Goal: Task Accomplishment & Management: Manage account settings

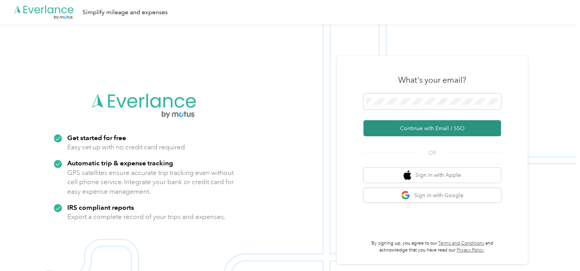
click at [421, 127] on button "Continue with Email / SSO" at bounding box center [432, 128] width 138 height 16
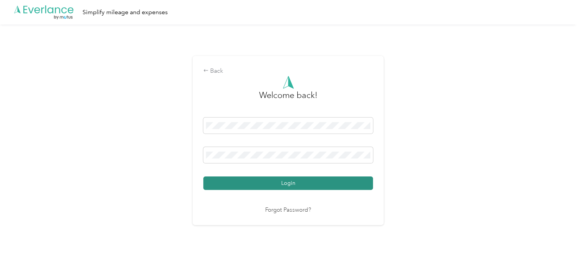
click at [273, 185] on button "Login" at bounding box center [288, 182] width 170 height 13
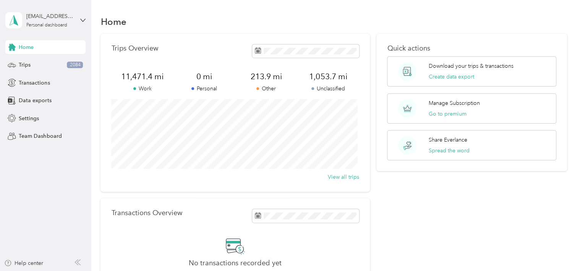
click at [192, 42] on div "Trips Overview 11,471.4 mi Work 0 mi Personal 213.9 mi Other 1,053.7 mi Unclass…" at bounding box center [234, 113] width 269 height 158
click at [139, 77] on span "11,471.4 mi" at bounding box center [142, 76] width 62 height 11
click at [16, 63] on icon at bounding box center [12, 65] width 8 height 8
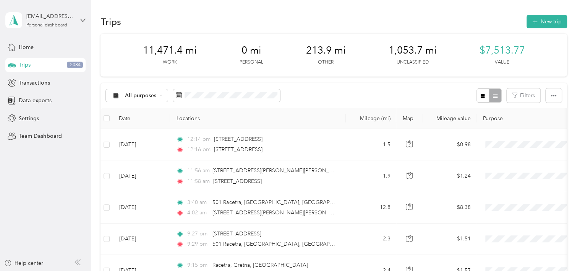
click at [330, 99] on div "All purposes Filters" at bounding box center [333, 95] width 466 height 25
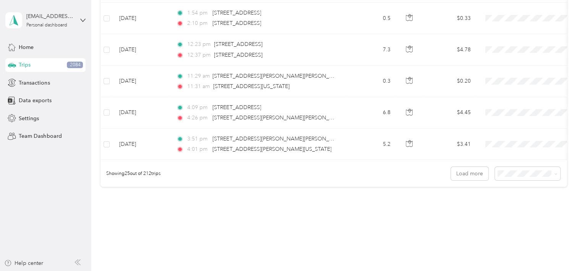
scroll to position [780, 0]
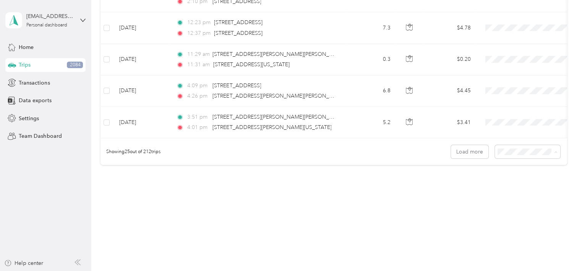
click at [514, 194] on li "100 per load" at bounding box center [525, 192] width 65 height 13
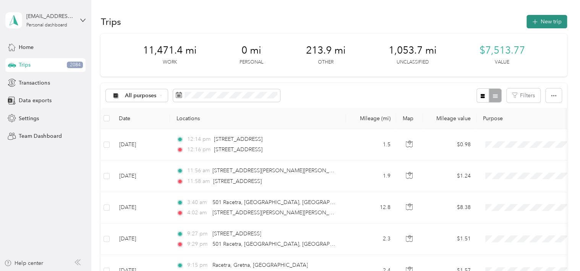
click at [543, 18] on button "New trip" at bounding box center [546, 21] width 40 height 13
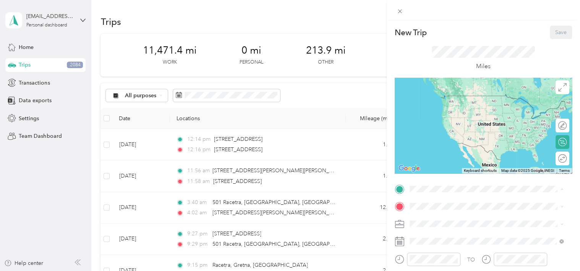
click at [431, 228] on span "140 N Richard Jackson Blvd, 32407, Panama City Beach, FL, United States" at bounding box center [469, 227] width 91 height 6
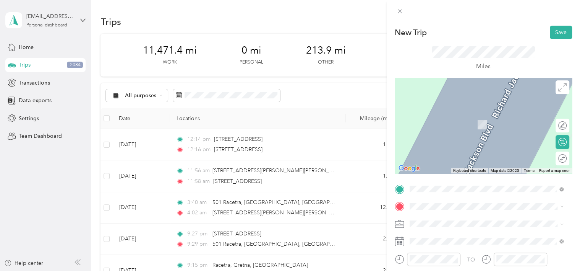
click at [428, 186] on div "Home 165 Makayla Ln, 32352, Quincy, FL, United States" at bounding box center [469, 179] width 91 height 16
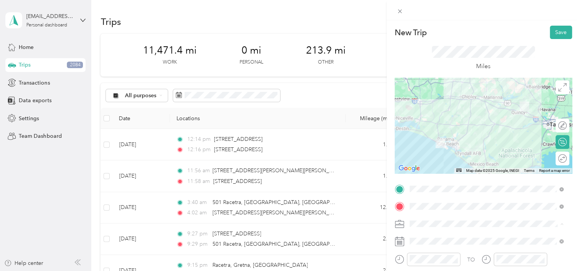
click at [422, 143] on span "Physician" at bounding box center [423, 143] width 22 height 6
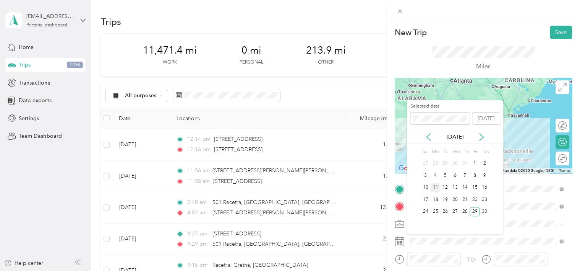
click at [436, 188] on div "11" at bounding box center [435, 188] width 10 height 10
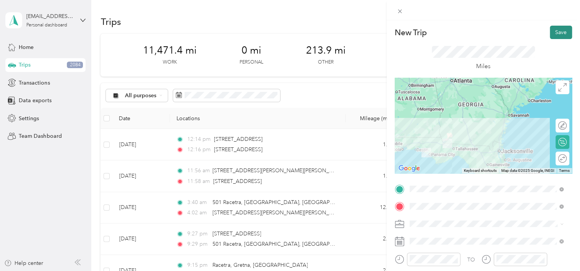
click at [557, 32] on button "Save" at bounding box center [561, 32] width 22 height 13
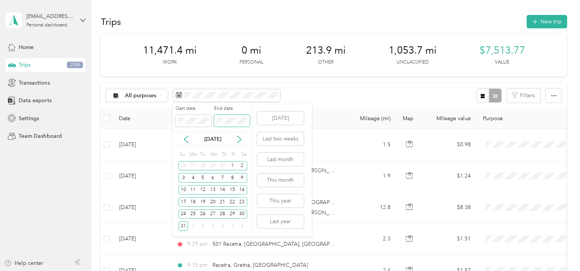
click at [214, 120] on span at bounding box center [232, 121] width 36 height 12
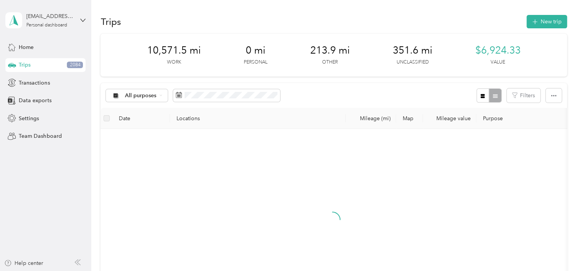
click at [359, 162] on div at bounding box center [333, 226] width 452 height 182
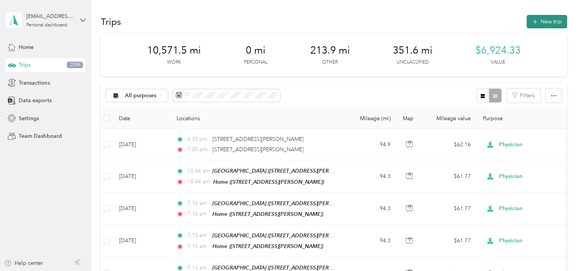
click at [548, 24] on button "New trip" at bounding box center [546, 21] width 40 height 13
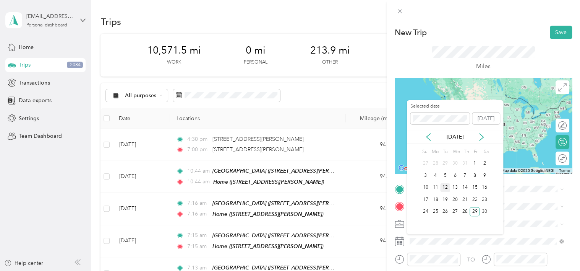
click at [447, 188] on div "12" at bounding box center [445, 188] width 10 height 10
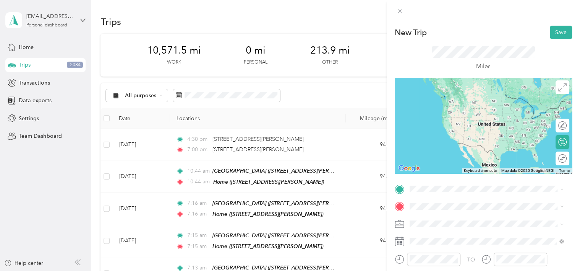
click at [430, 224] on span "140 N Richard Jackson Blvd, 32407, Panama City Beach, FL, United States" at bounding box center [469, 227] width 91 height 6
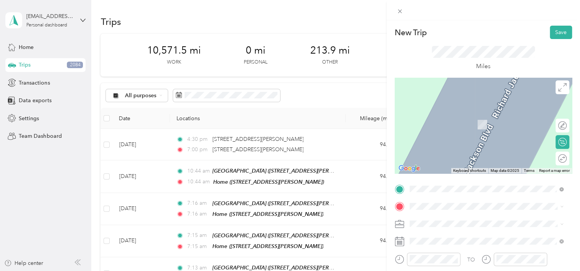
click at [426, 186] on span "165 Makayla Ln, 32352, Quincy, FL, United States" at bounding box center [469, 183] width 91 height 6
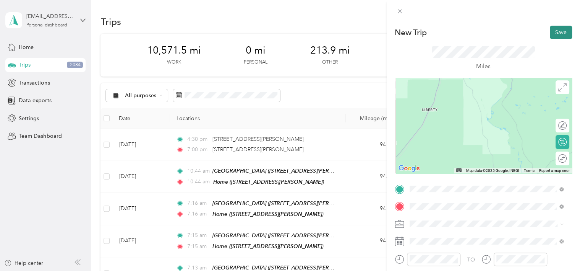
click at [555, 30] on button "Save" at bounding box center [561, 32] width 22 height 13
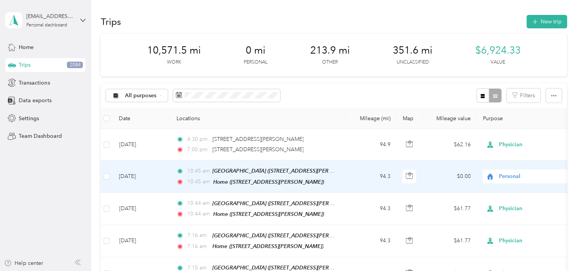
click at [512, 177] on span "Personal" at bounding box center [534, 176] width 70 height 8
click at [509, 93] on span "Physician" at bounding box center [537, 94] width 71 height 8
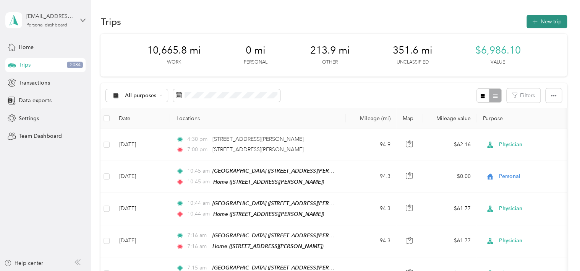
click at [537, 27] on button "New trip" at bounding box center [546, 21] width 40 height 13
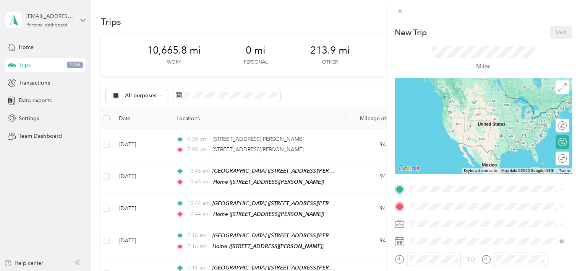
click at [432, 226] on span "140 N Richard Jackson Blvd, 32407, Panama City Beach, FL, United States" at bounding box center [469, 227] width 91 height 6
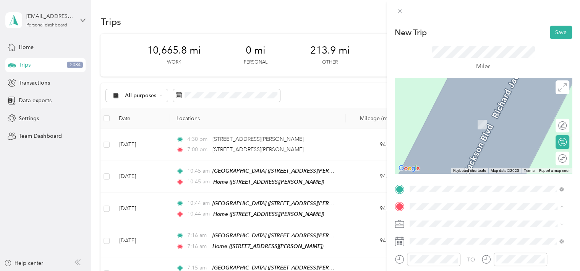
click at [439, 185] on div "Home 165 Makayla Ln, 32352, Quincy, FL, United States" at bounding box center [469, 179] width 91 height 16
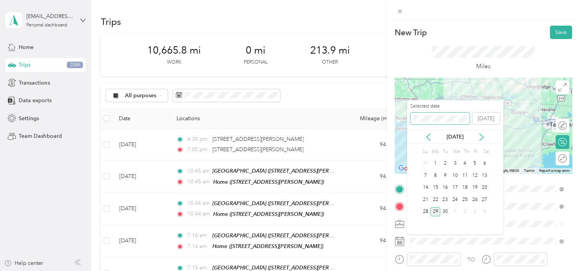
click at [442, 113] on span at bounding box center [439, 118] width 59 height 12
click at [442, 124] on div "Selected date Today" at bounding box center [455, 116] width 96 height 27
click at [456, 188] on div "13" at bounding box center [455, 188] width 10 height 10
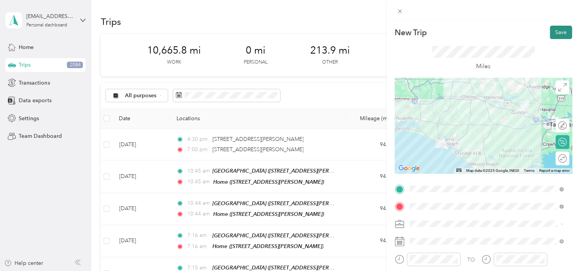
click at [550, 28] on button "Save" at bounding box center [561, 32] width 22 height 13
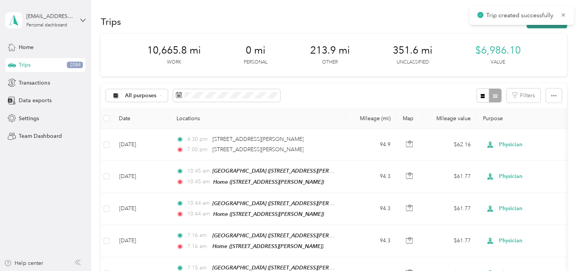
click at [544, 26] on button "New trip" at bounding box center [546, 21] width 40 height 13
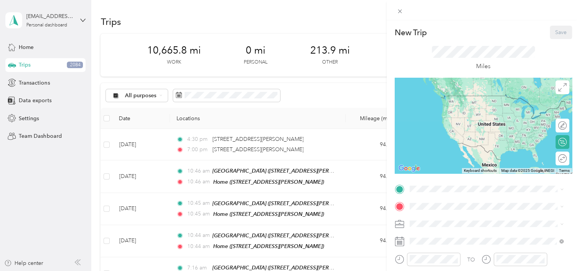
click at [432, 231] on div "Panama City Beach Clinic 140 N Richard Jackson Blvd, 32407, Panama City Beach, …" at bounding box center [469, 223] width 91 height 16
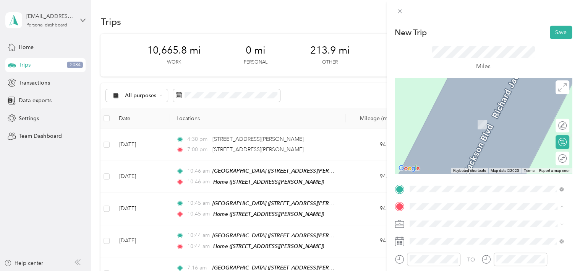
click at [432, 186] on span "165 Makayla Ln, 32352, Quincy, FL, United States" at bounding box center [469, 183] width 91 height 6
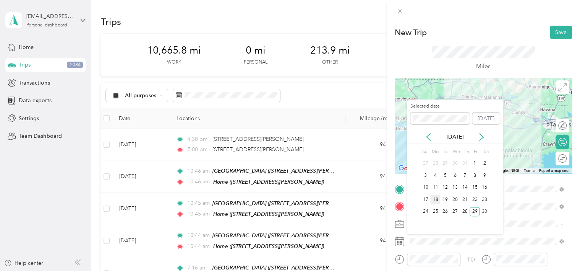
click at [434, 199] on div "18" at bounding box center [435, 199] width 10 height 10
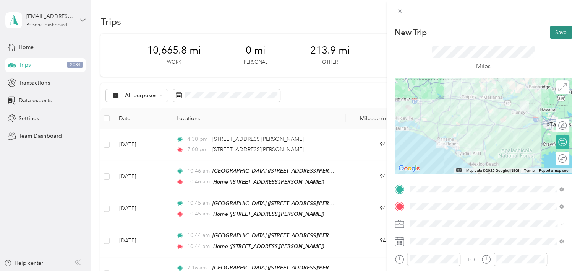
click at [562, 30] on button "Save" at bounding box center [561, 32] width 22 height 13
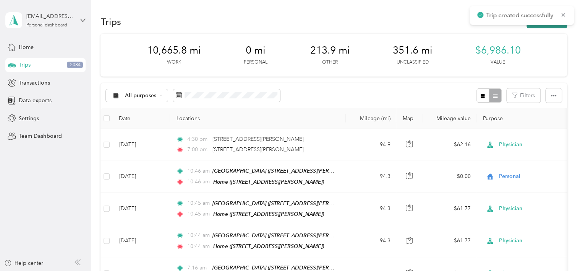
click at [529, 28] on button "New trip" at bounding box center [546, 21] width 40 height 13
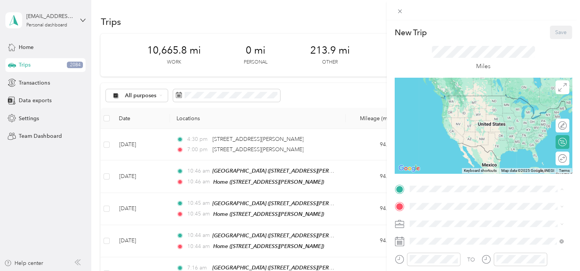
click at [421, 223] on div "Panama City Beach Clinic 140 N Richard Jackson Blvd, 32407, Panama City Beach, …" at bounding box center [486, 223] width 149 height 19
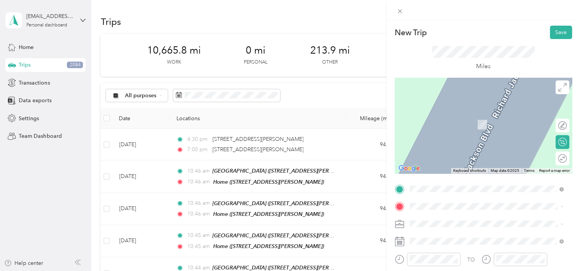
click at [428, 186] on div "Home 165 Makayla Ln, 32352, Quincy, FL, United States" at bounding box center [469, 179] width 91 height 16
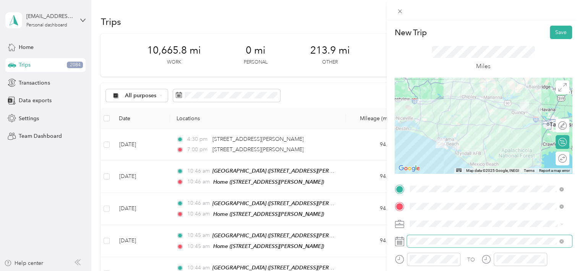
click at [420, 235] on span at bounding box center [489, 241] width 165 height 12
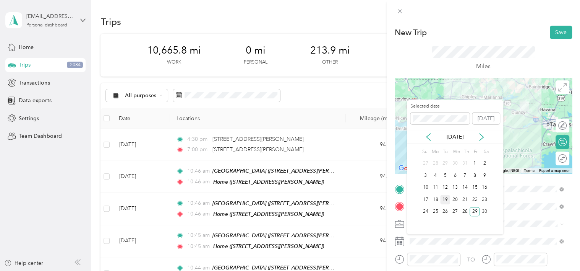
click at [446, 199] on div "19" at bounding box center [445, 199] width 10 height 10
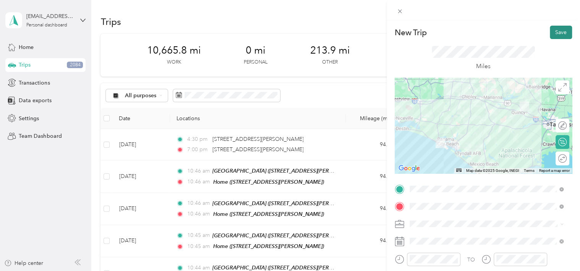
click at [558, 29] on button "Save" at bounding box center [561, 32] width 22 height 13
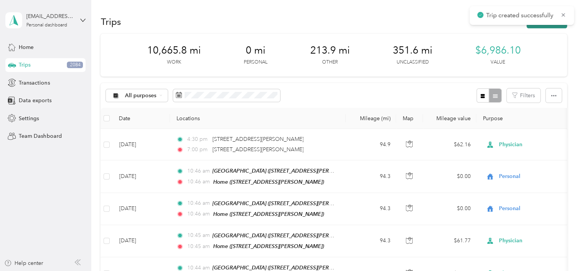
click at [533, 27] on button "New trip" at bounding box center [546, 21] width 40 height 13
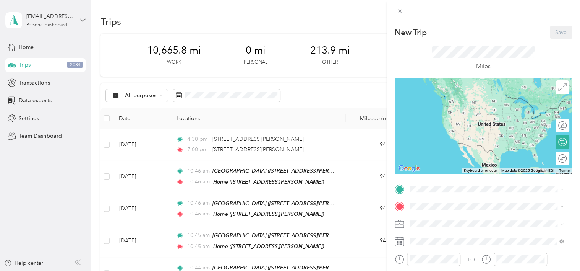
click at [429, 227] on span "140 N Richard Jackson Blvd, 32407, Panama City Beach, FL, United States" at bounding box center [469, 227] width 91 height 6
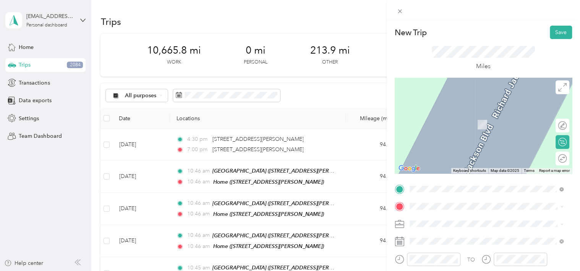
click at [441, 186] on div "Home 165 Makayla Ln, 32352, Quincy, FL, United States" at bounding box center [486, 176] width 149 height 19
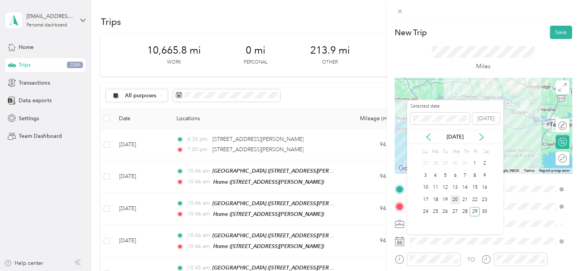
click at [456, 200] on div "20" at bounding box center [455, 199] width 10 height 10
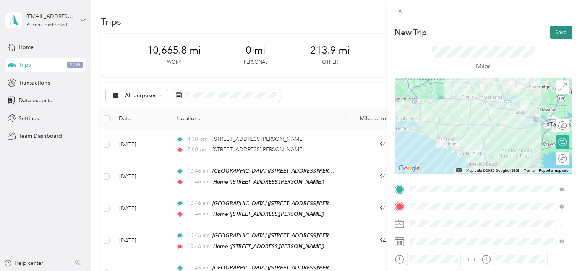
click at [558, 30] on button "Save" at bounding box center [561, 32] width 22 height 13
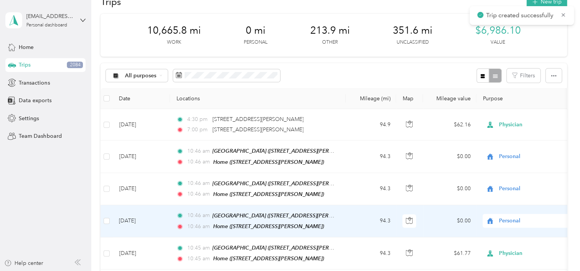
scroll to position [38, 0]
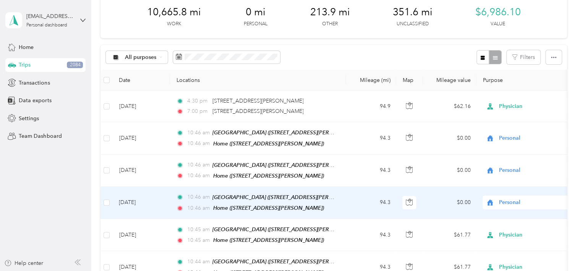
click at [494, 200] on icon at bounding box center [490, 202] width 10 height 6
click at [503, 117] on span "Physician" at bounding box center [537, 119] width 71 height 8
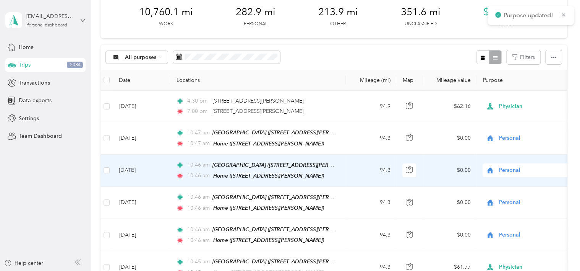
click at [509, 166] on span "Personal" at bounding box center [534, 170] width 70 height 8
click at [513, 86] on span "Physician" at bounding box center [537, 87] width 71 height 8
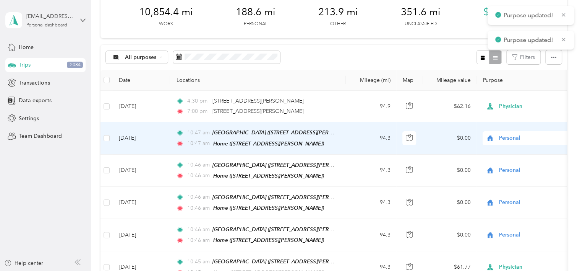
click at [507, 136] on span "Personal" at bounding box center [534, 138] width 70 height 8
click at [511, 164] on span "Personal" at bounding box center [533, 165] width 62 height 8
click at [509, 139] on span "Personal" at bounding box center [534, 138] width 70 height 8
click at [512, 177] on span "Physician" at bounding box center [537, 176] width 71 height 8
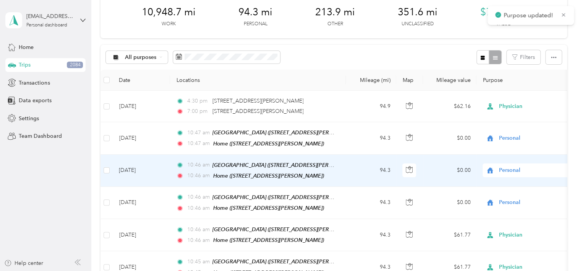
click at [512, 172] on span "Personal" at bounding box center [534, 170] width 70 height 8
click at [509, 84] on span "Physician" at bounding box center [537, 87] width 71 height 8
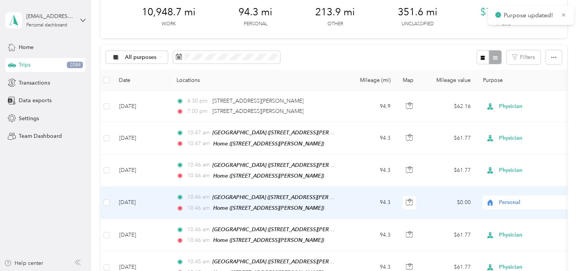
click at [506, 202] on span "Personal" at bounding box center [534, 202] width 70 height 8
click at [499, 122] on li "Physician" at bounding box center [530, 116] width 95 height 13
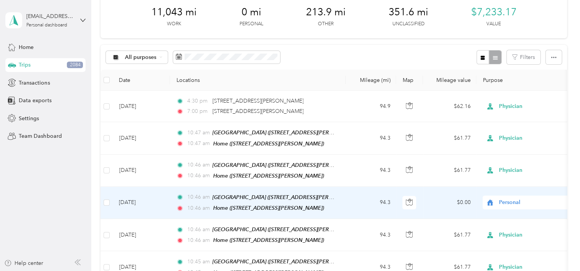
click at [501, 201] on span "Personal" at bounding box center [534, 202] width 70 height 8
click at [510, 116] on span "Physician" at bounding box center [533, 119] width 62 height 8
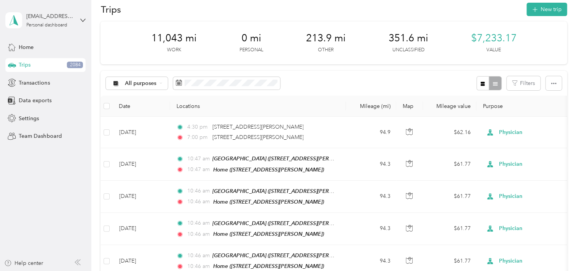
scroll to position [0, 0]
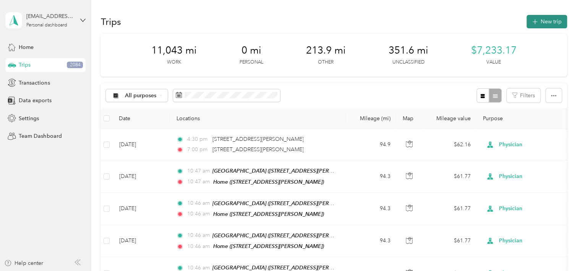
click at [537, 18] on button "New trip" at bounding box center [546, 21] width 40 height 13
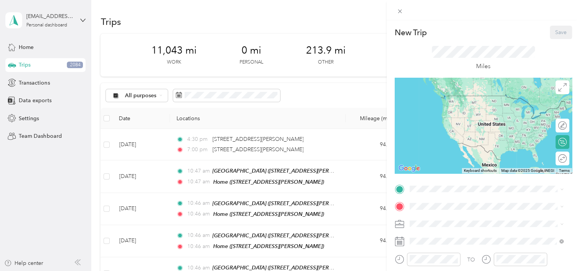
click at [426, 227] on span "140 N Richard Jackson Blvd, 32407, Panama City Beach, FL, United States" at bounding box center [469, 227] width 91 height 6
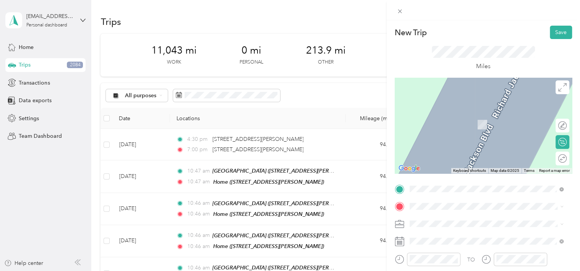
click at [434, 190] on li "Home 165 Makayla Ln, 32352, Quincy, FL, United States" at bounding box center [486, 178] width 159 height 24
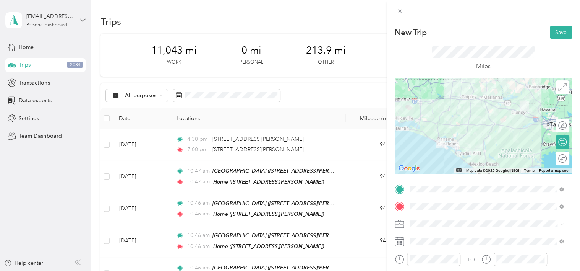
click at [426, 227] on span at bounding box center [489, 223] width 165 height 12
click at [430, 145] on li "Physician" at bounding box center [486, 142] width 159 height 13
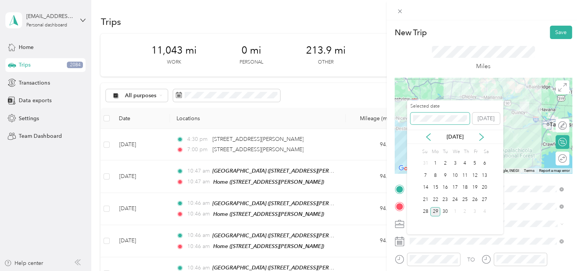
click at [451, 112] on span at bounding box center [439, 118] width 59 height 12
click at [437, 212] on div "25" at bounding box center [435, 212] width 10 height 10
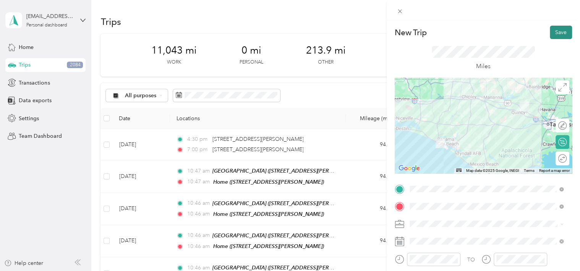
click at [556, 33] on button "Save" at bounding box center [561, 32] width 22 height 13
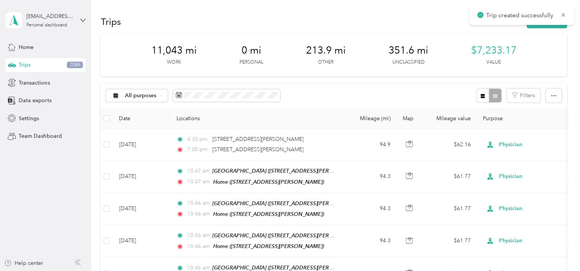
click at [536, 28] on div "Trips New trip" at bounding box center [333, 21] width 466 height 16
click at [536, 27] on button "New trip" at bounding box center [546, 21] width 40 height 13
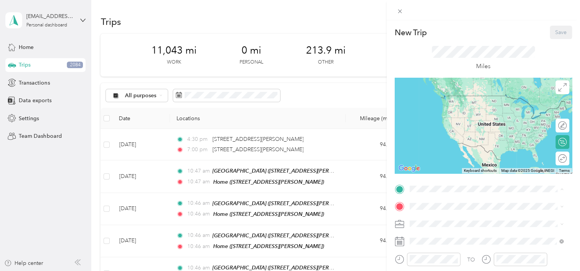
click at [432, 228] on span "140 N Richard Jackson Blvd, 32407, Panama City Beach, FL, United States" at bounding box center [469, 227] width 91 height 6
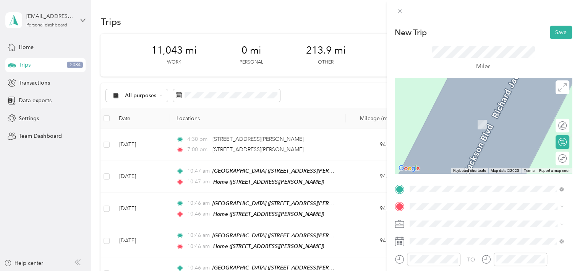
click at [439, 184] on div "Home 165 Makayla Ln, 32352, Quincy, FL, United States" at bounding box center [469, 179] width 91 height 16
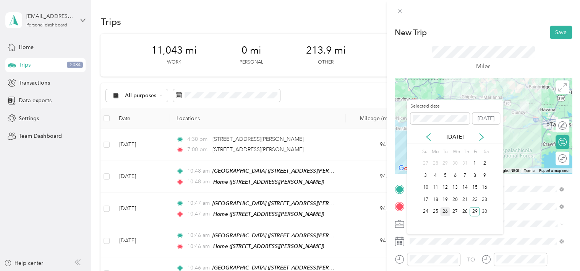
click at [447, 212] on div "26" at bounding box center [445, 212] width 10 height 10
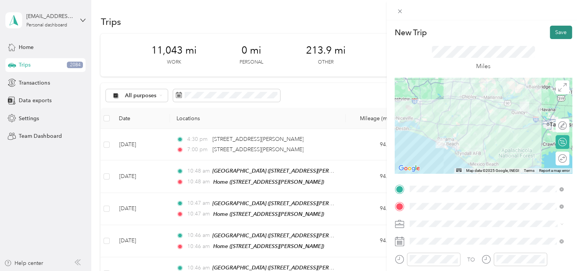
click at [553, 33] on button "Save" at bounding box center [561, 32] width 22 height 13
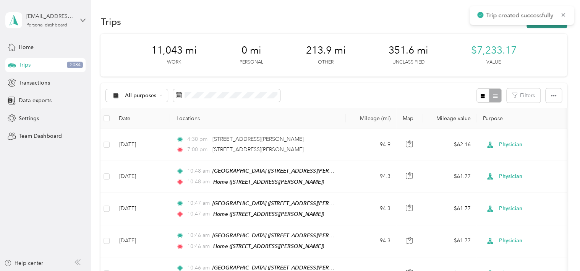
click at [533, 26] on button "New trip" at bounding box center [546, 21] width 40 height 13
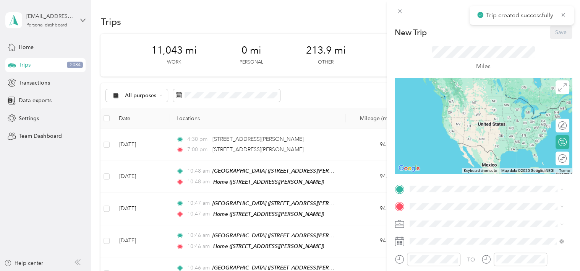
click at [434, 222] on div "Panama City Beach Clinic 140 N Richard Jackson Blvd, 32407, Panama City Beach, …" at bounding box center [469, 223] width 91 height 16
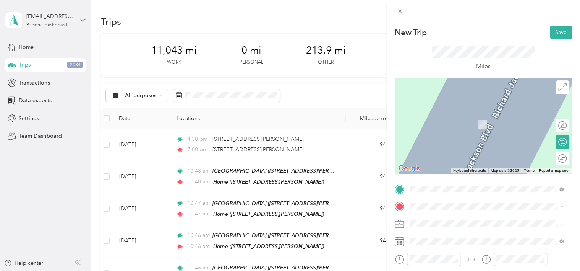
click at [434, 186] on div "Home 165 Makayla Ln, 32352, Quincy, FL, United States" at bounding box center [469, 178] width 91 height 16
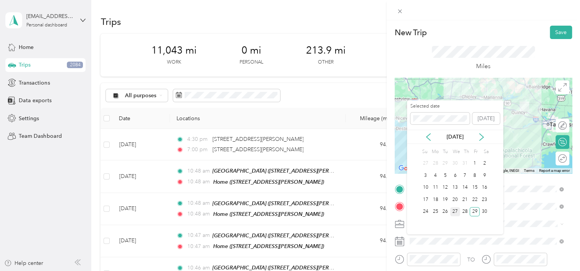
click at [451, 209] on div "27" at bounding box center [455, 212] width 10 height 10
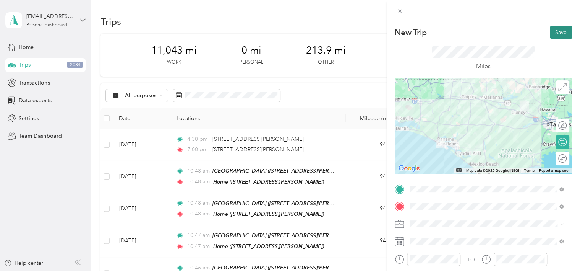
click at [553, 36] on button "Save" at bounding box center [561, 32] width 22 height 13
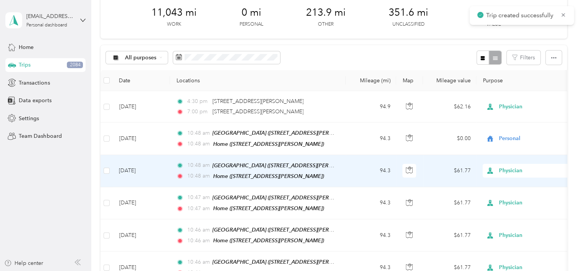
scroll to position [38, 0]
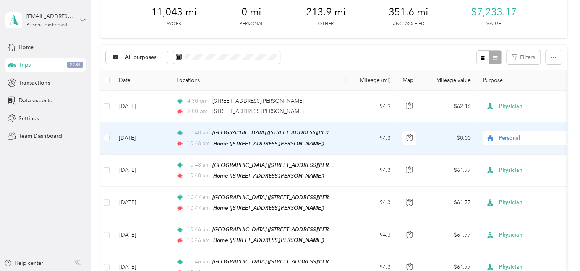
click at [512, 134] on span "Personal" at bounding box center [534, 138] width 70 height 8
click at [511, 180] on span "Physician" at bounding box center [537, 178] width 71 height 8
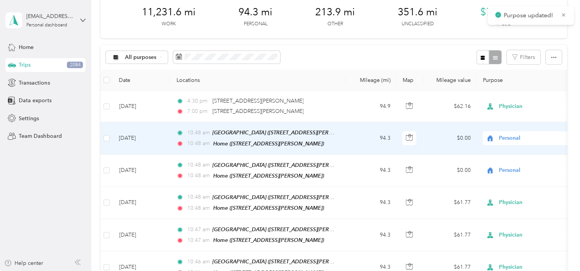
click at [518, 136] on span "Personal" at bounding box center [534, 138] width 70 height 8
click at [515, 177] on span "Physician" at bounding box center [537, 178] width 71 height 8
click at [513, 138] on span "Personal" at bounding box center [534, 138] width 70 height 8
click at [514, 177] on span "Physician" at bounding box center [537, 178] width 71 height 8
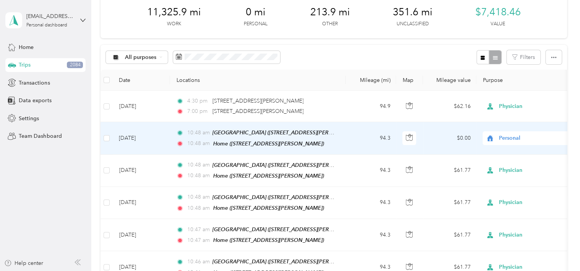
click at [505, 138] on span "Personal" at bounding box center [534, 138] width 70 height 8
click at [507, 178] on span "Physician" at bounding box center [537, 178] width 71 height 8
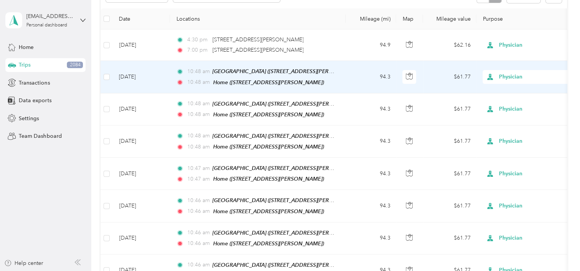
scroll to position [0, 0]
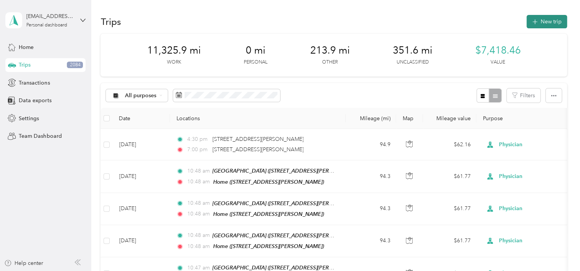
click at [539, 21] on button "New trip" at bounding box center [546, 21] width 40 height 13
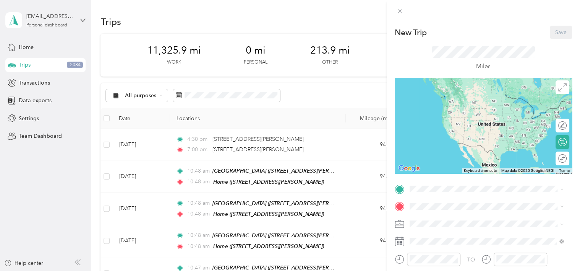
click at [431, 228] on span "140 N Richard Jackson Blvd, 32407, Panama City Beach, FL, United States" at bounding box center [469, 227] width 91 height 6
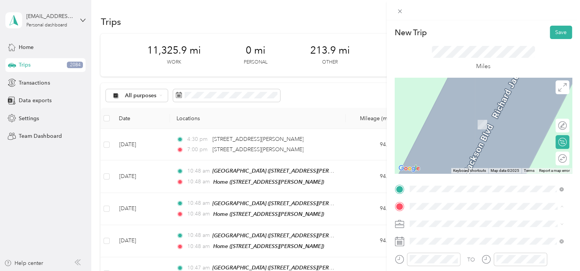
click at [439, 178] on div "Home" at bounding box center [469, 174] width 91 height 7
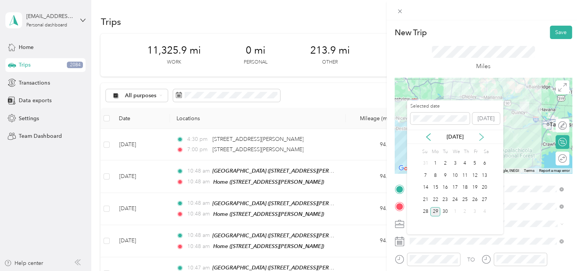
click at [481, 137] on icon at bounding box center [482, 137] width 8 height 8
click at [478, 135] on icon at bounding box center [482, 137] width 8 height 8
click at [437, 161] on div "2" at bounding box center [435, 164] width 10 height 10
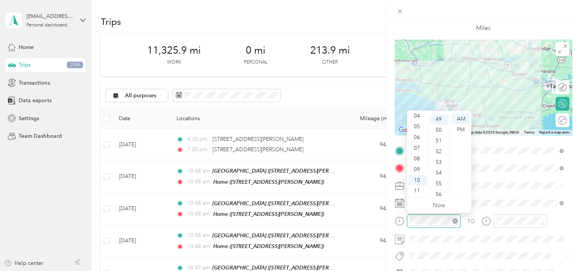
scroll to position [524, 0]
click at [508, 181] on span at bounding box center [489, 185] width 165 height 12
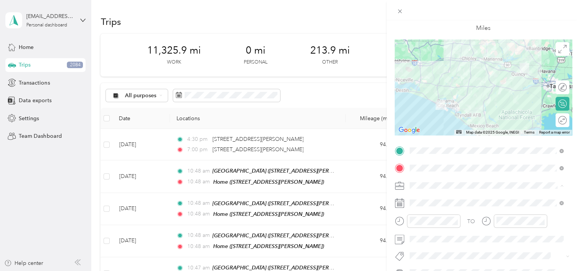
click at [422, 105] on div "Physician" at bounding box center [486, 105] width 149 height 8
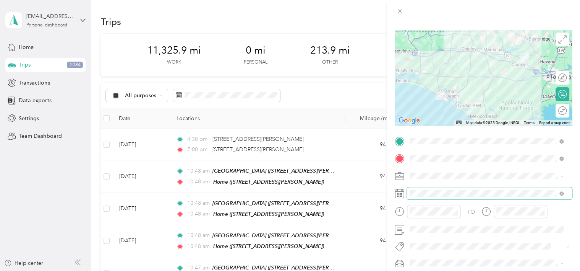
scroll to position [0, 0]
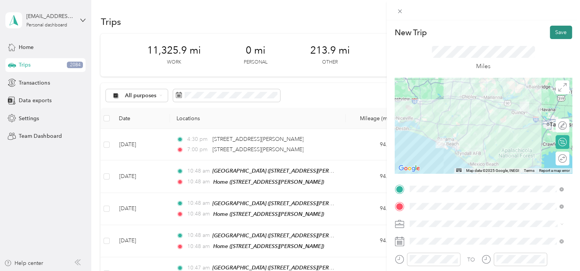
click at [551, 30] on button "Save" at bounding box center [561, 32] width 22 height 13
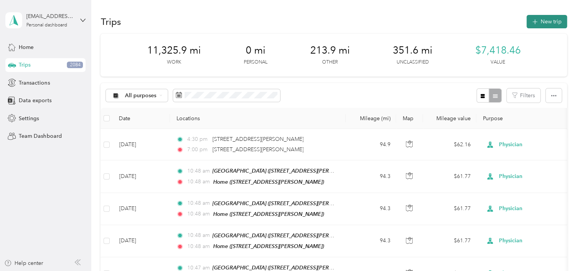
click at [538, 22] on button "New trip" at bounding box center [546, 21] width 40 height 13
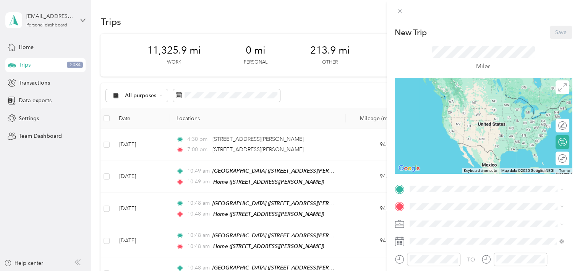
click at [436, 227] on span "140 N Richard Jackson Blvd, 32407, Panama City Beach, FL, United States" at bounding box center [469, 227] width 91 height 6
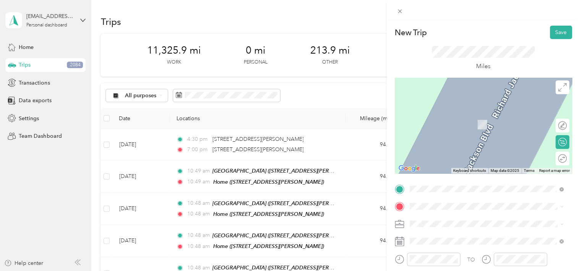
click at [436, 184] on div "Home 165 Makayla Ln, 32352, Quincy, FL, United States" at bounding box center [469, 178] width 91 height 16
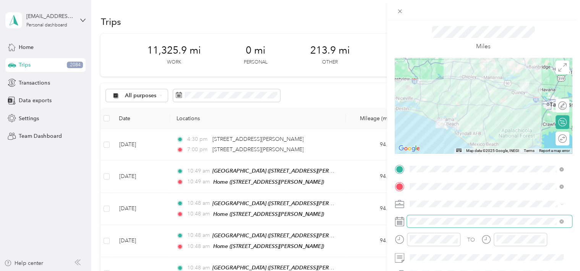
scroll to position [38, 0]
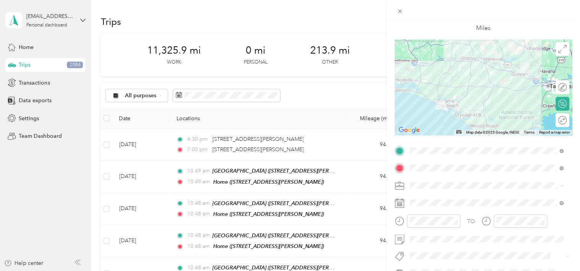
click at [430, 108] on ol "Work Personal Physician Other Charity Medical Moving Commute" at bounding box center [486, 124] width 159 height 107
click at [432, 207] on span at bounding box center [489, 202] width 165 height 12
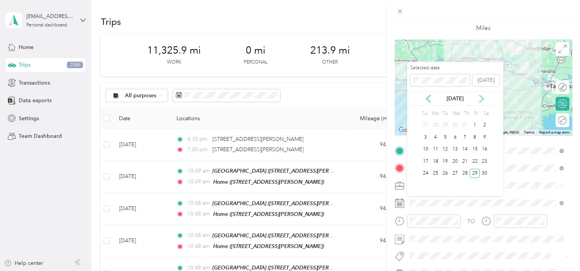
click at [479, 96] on icon at bounding box center [482, 99] width 8 height 8
click at [455, 122] on div "4" at bounding box center [455, 125] width 10 height 10
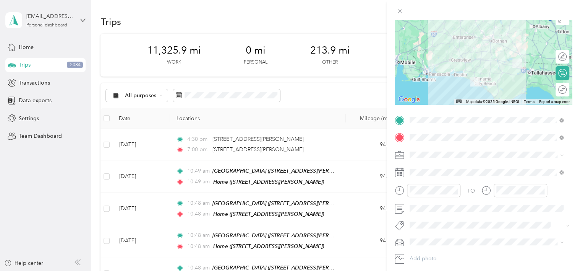
scroll to position [0, 0]
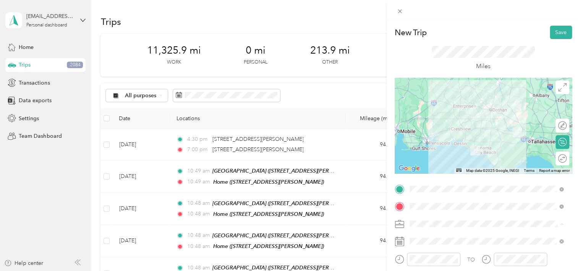
click at [428, 146] on li "Physician" at bounding box center [486, 142] width 159 height 13
click at [554, 29] on button "Save" at bounding box center [561, 32] width 22 height 13
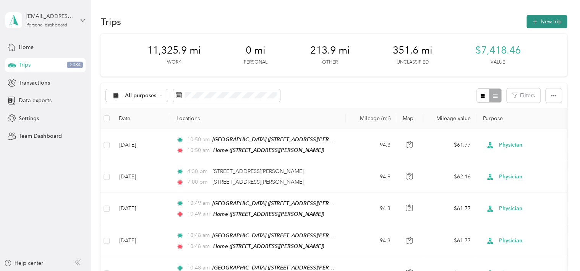
click at [547, 23] on button "New trip" at bounding box center [546, 21] width 40 height 13
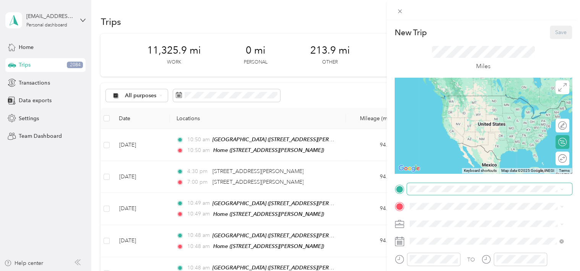
click at [428, 193] on span at bounding box center [489, 189] width 165 height 12
click at [435, 228] on div "Panama City Beach Clinic 140 N Richard Jackson Blvd, 32407, Panama City Beach, …" at bounding box center [469, 223] width 91 height 16
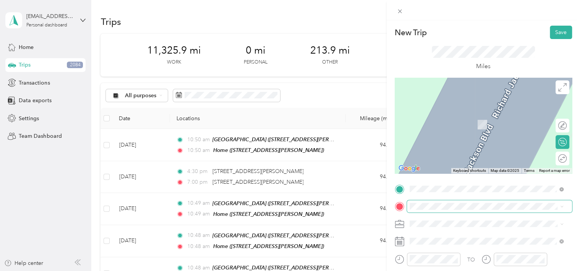
click at [436, 209] on span at bounding box center [489, 206] width 165 height 12
click at [432, 185] on span "165 Makayla Ln, 32352, Quincy, FL, United States" at bounding box center [469, 181] width 91 height 6
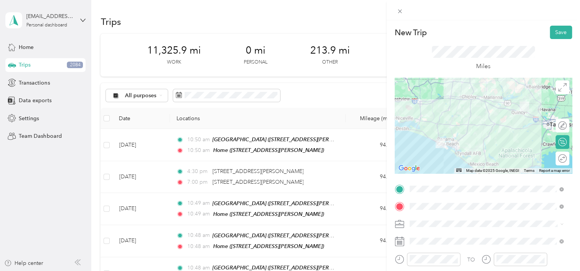
click at [425, 146] on li "Physician" at bounding box center [486, 142] width 159 height 13
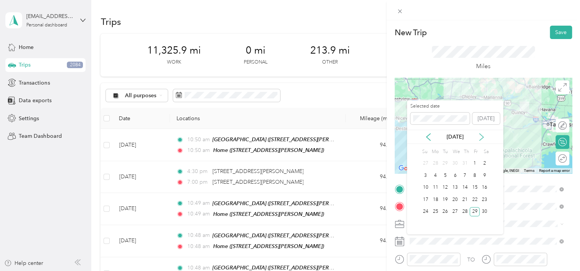
click at [483, 136] on icon at bounding box center [481, 136] width 4 height 7
click at [434, 174] on div "9" at bounding box center [435, 175] width 10 height 10
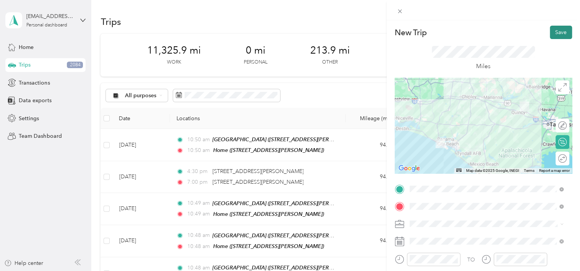
click at [556, 33] on button "Save" at bounding box center [561, 32] width 22 height 13
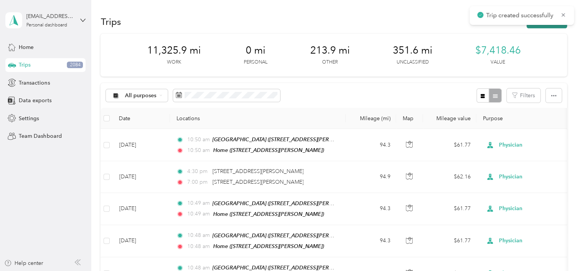
click at [533, 27] on button "New trip" at bounding box center [546, 21] width 40 height 13
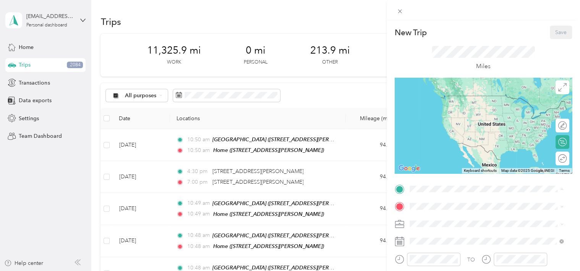
click at [428, 223] on div "Panama City Beach Clinic 140 N Richard Jackson Blvd, 32407, Panama City Beach, …" at bounding box center [469, 223] width 91 height 16
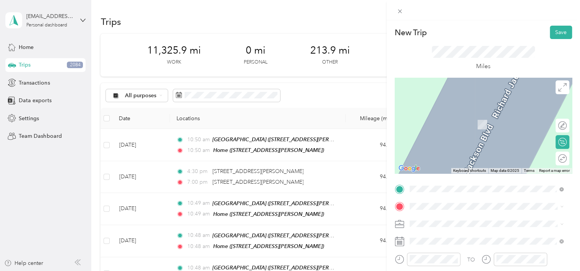
click at [427, 186] on span "165 Makayla Ln, 32352, Quincy, FL, United States" at bounding box center [469, 183] width 91 height 6
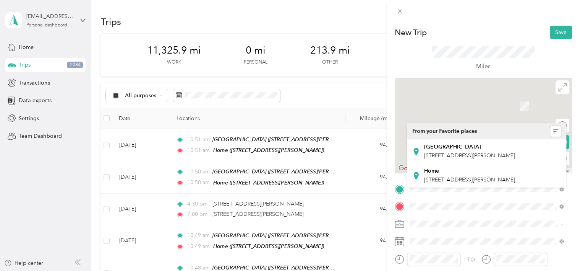
click at [419, 227] on span at bounding box center [489, 223] width 165 height 12
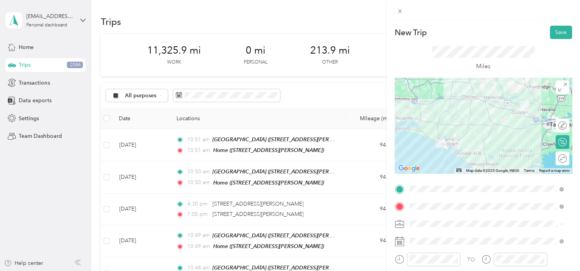
click at [434, 141] on div "Physician" at bounding box center [486, 143] width 149 height 8
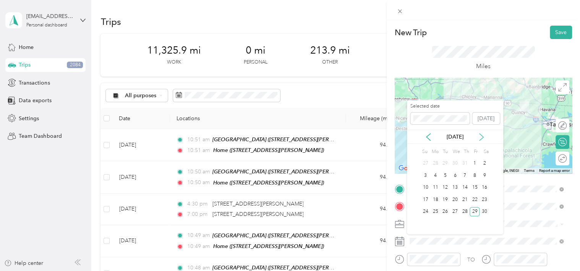
click at [480, 134] on icon at bounding box center [481, 136] width 4 height 7
click at [449, 176] on div "10" at bounding box center [445, 175] width 10 height 10
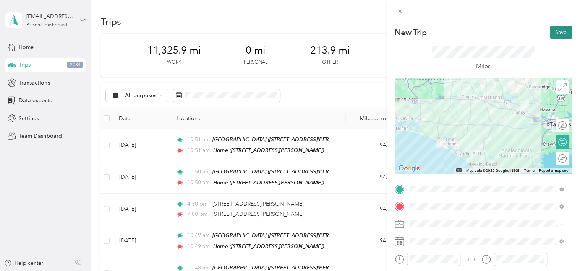
click at [553, 31] on button "Save" at bounding box center [561, 32] width 22 height 13
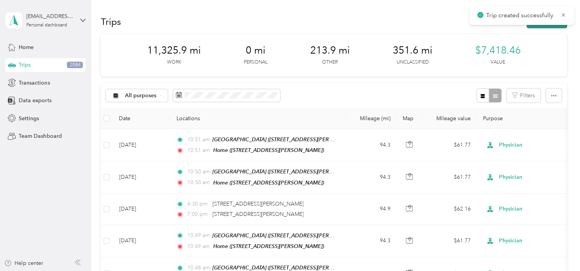
click at [536, 27] on button "New trip" at bounding box center [546, 21] width 40 height 13
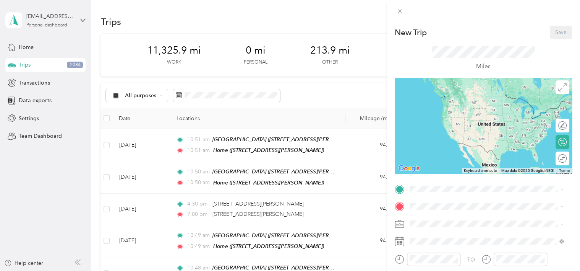
click at [437, 220] on div "Panama City Beach Clinic 140 N Richard Jackson Blvd, 32407, Panama City Beach, …" at bounding box center [469, 223] width 91 height 16
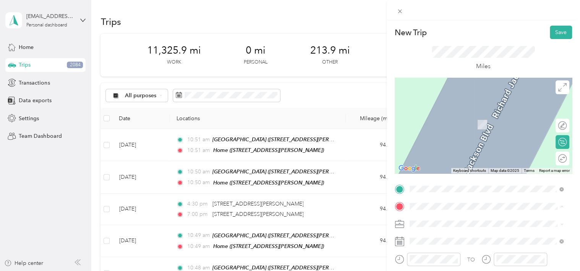
click at [432, 185] on div "Home 165 Makayla Ln, 32352, Quincy, FL, United States" at bounding box center [469, 179] width 91 height 16
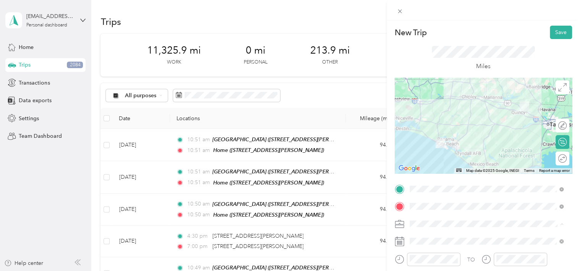
click at [427, 146] on li "Physician" at bounding box center [486, 142] width 159 height 13
click at [425, 235] on span at bounding box center [489, 241] width 165 height 12
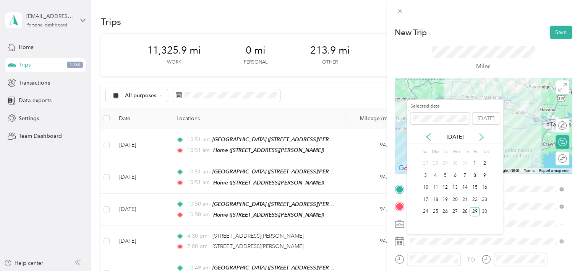
click at [484, 136] on icon at bounding box center [482, 137] width 8 height 8
click at [456, 174] on div "11" at bounding box center [455, 175] width 10 height 10
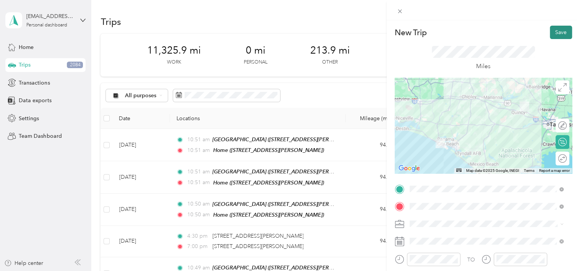
click at [555, 31] on button "Save" at bounding box center [561, 32] width 22 height 13
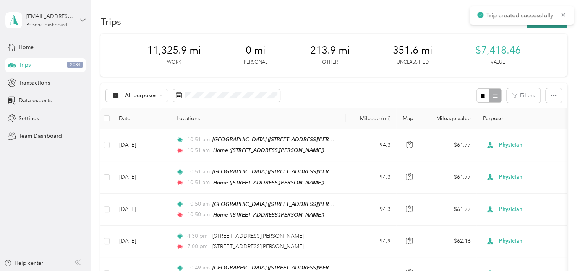
click at [541, 24] on button "New trip" at bounding box center [546, 21] width 40 height 13
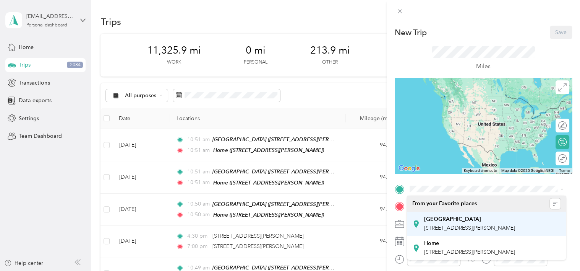
click at [422, 226] on div "Panama City Beach Clinic 140 N Richard Jackson Blvd, 32407, Panama City Beach, …" at bounding box center [486, 223] width 149 height 19
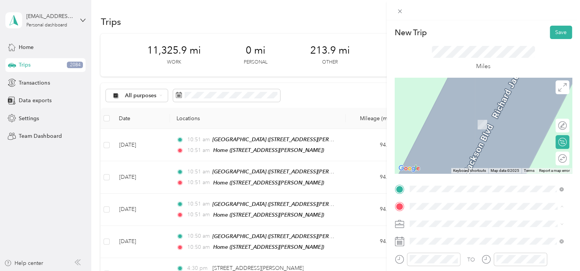
click at [428, 185] on div "Home 165 Makayla Ln, 32352, Quincy, FL, United States" at bounding box center [469, 179] width 91 height 16
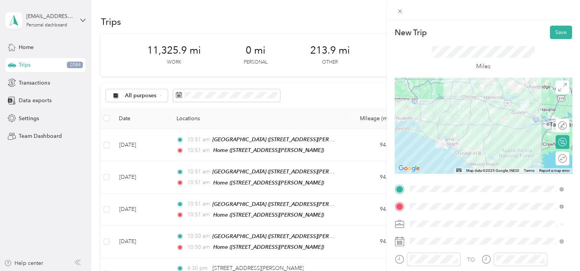
click at [428, 228] on span at bounding box center [489, 223] width 165 height 12
click at [430, 147] on li "Physician" at bounding box center [486, 140] width 159 height 13
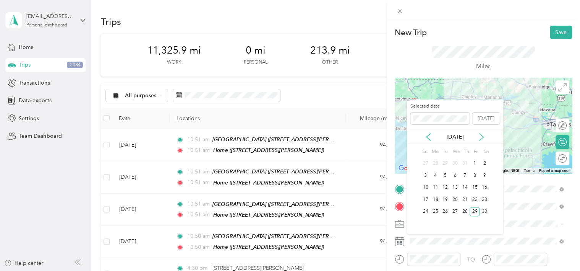
click at [478, 134] on icon at bounding box center [482, 137] width 8 height 8
click at [436, 185] on div "16" at bounding box center [435, 188] width 10 height 10
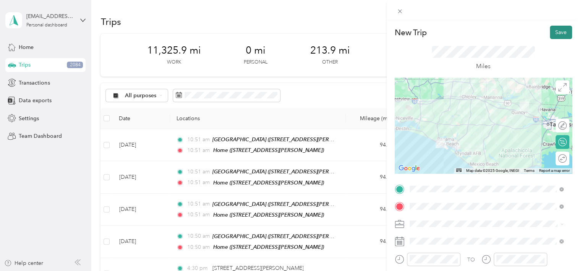
click at [560, 32] on button "Save" at bounding box center [561, 32] width 22 height 13
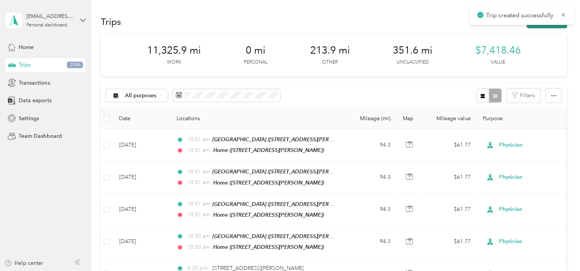
click at [533, 25] on icon "button" at bounding box center [534, 22] width 9 height 9
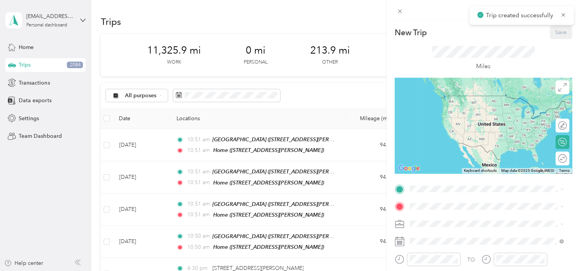
click at [424, 220] on div "Panama City Beach Clinic 140 N Richard Jackson Blvd, 32407, Panama City Beach, …" at bounding box center [469, 223] width 91 height 16
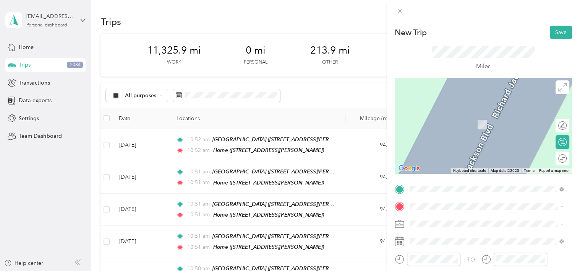
click at [425, 183] on div "Home 165 Makayla Ln, 32352, Quincy, FL, United States" at bounding box center [469, 179] width 91 height 16
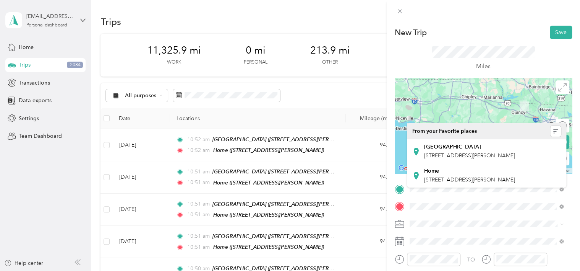
click at [419, 228] on span at bounding box center [489, 223] width 165 height 12
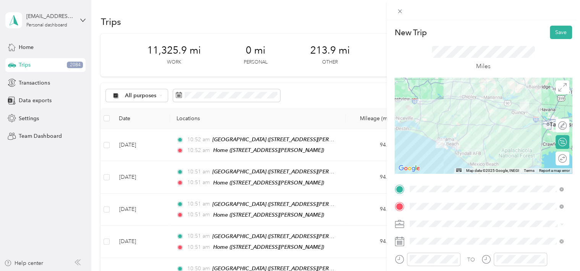
click at [428, 143] on span "Physician" at bounding box center [423, 141] width 22 height 6
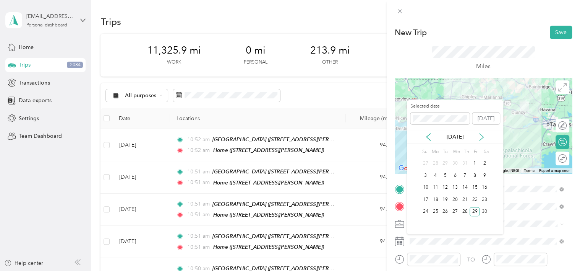
click at [482, 133] on icon at bounding box center [482, 137] width 8 height 8
click at [447, 184] on div "17" at bounding box center [445, 188] width 10 height 10
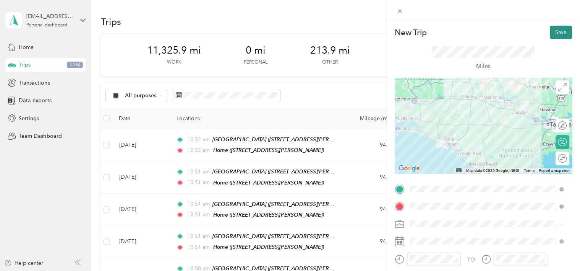
click at [550, 35] on button "Save" at bounding box center [561, 32] width 22 height 13
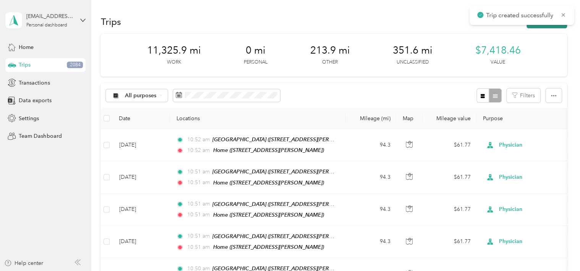
click at [532, 24] on icon "button" at bounding box center [534, 22] width 9 height 9
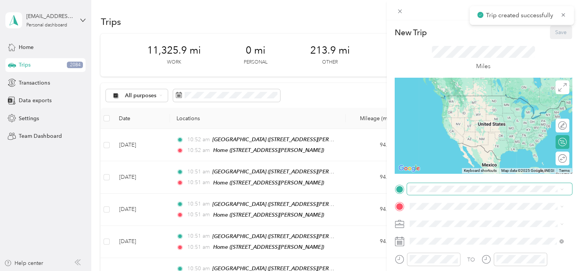
click at [410, 193] on span at bounding box center [489, 189] width 165 height 12
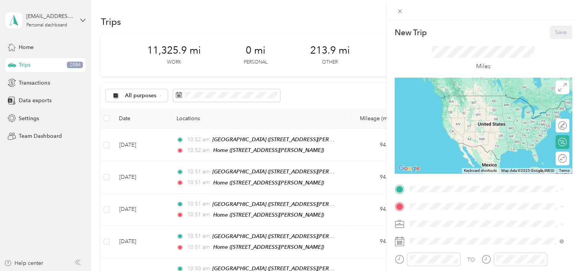
click at [429, 228] on span "140 N Richard Jackson Blvd, 32407, Panama City Beach, FL, United States" at bounding box center [469, 227] width 91 height 6
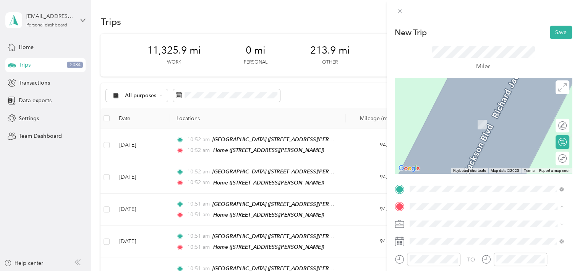
click at [437, 187] on div "Home 165 Makayla Ln, 32352, Quincy, FL, United States" at bounding box center [469, 179] width 91 height 16
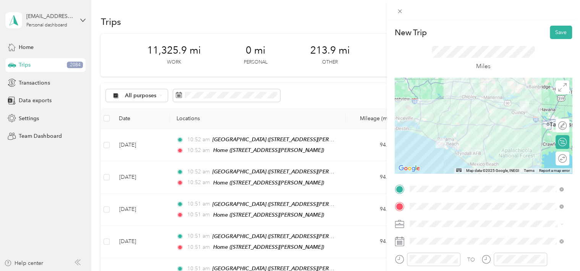
click at [431, 227] on span at bounding box center [489, 223] width 165 height 12
click at [432, 146] on li "Physician" at bounding box center [486, 142] width 159 height 13
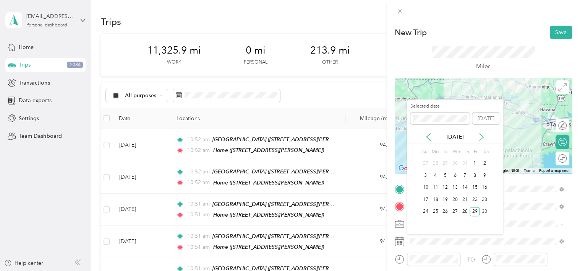
click at [480, 136] on icon at bounding box center [482, 137] width 8 height 8
click at [458, 187] on div "18" at bounding box center [455, 188] width 10 height 10
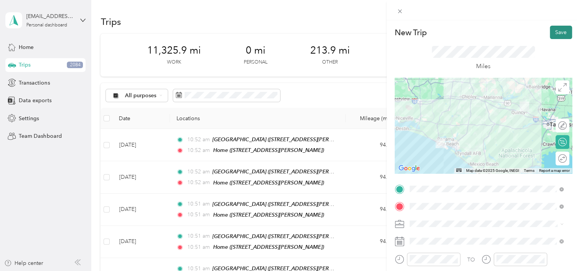
click at [552, 32] on button "Save" at bounding box center [561, 32] width 22 height 13
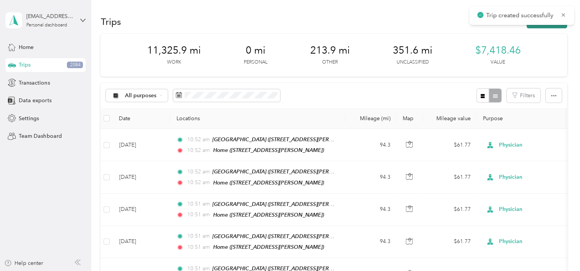
click at [531, 26] on button "New trip" at bounding box center [546, 21] width 40 height 13
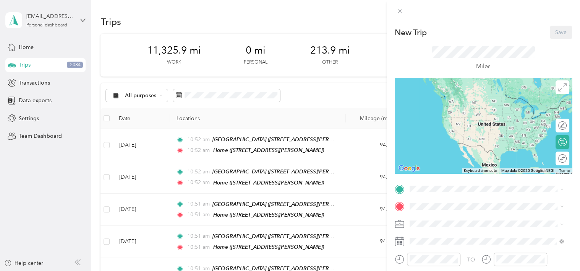
click at [422, 222] on div "Panama City Beach Clinic 140 N Richard Jackson Blvd, 32407, Panama City Beach, …" at bounding box center [486, 223] width 149 height 19
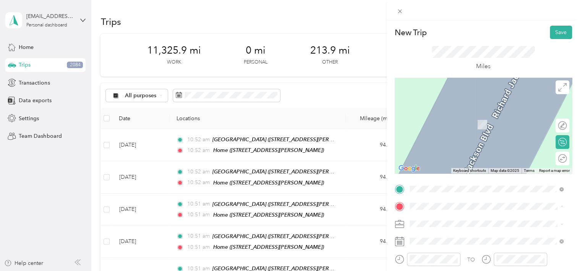
click at [431, 186] on span "165 Makayla Ln, 32352, Quincy, FL, United States" at bounding box center [469, 183] width 91 height 6
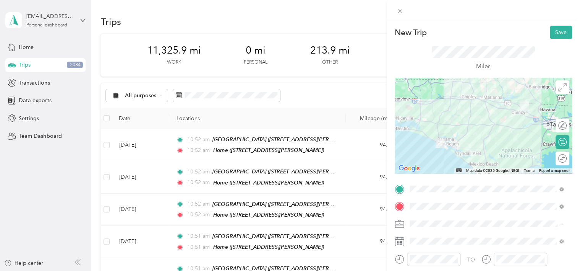
click at [424, 145] on div "Physician" at bounding box center [486, 143] width 149 height 8
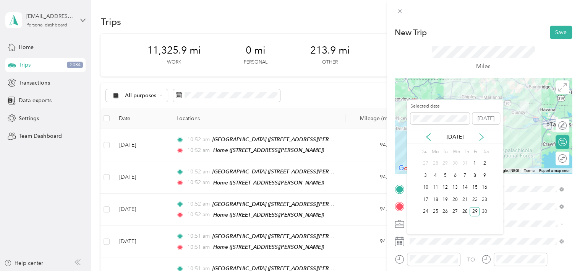
click at [480, 136] on icon at bounding box center [482, 137] width 8 height 8
click at [434, 199] on div "23" at bounding box center [435, 199] width 10 height 10
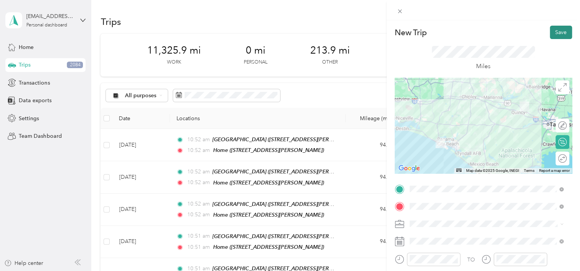
click at [555, 32] on button "Save" at bounding box center [561, 32] width 22 height 13
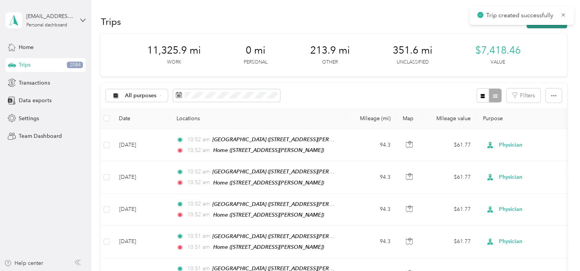
click at [530, 26] on button "New trip" at bounding box center [546, 21] width 40 height 13
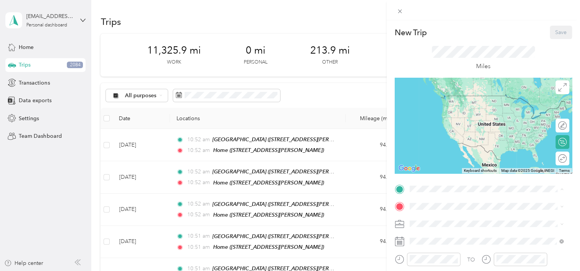
click at [435, 222] on div "Panama City Beach Clinic 140 N Richard Jackson Blvd, 32407, Panama City Beach, …" at bounding box center [469, 223] width 91 height 16
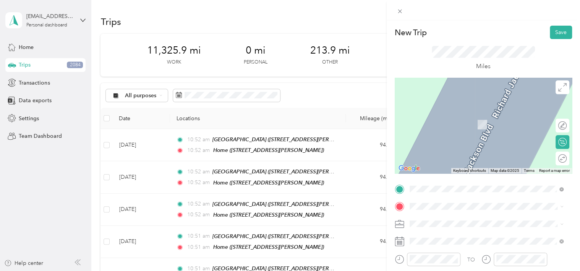
click at [434, 186] on div "Home 165 Makayla Ln, 32352, Quincy, FL, United States" at bounding box center [469, 179] width 91 height 16
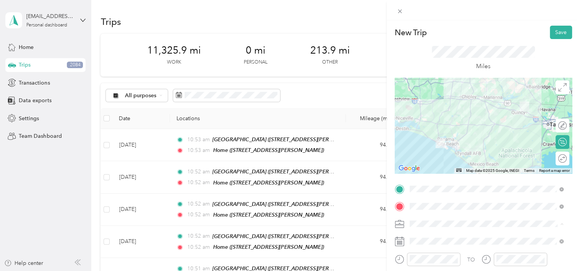
click at [429, 144] on li "Physician" at bounding box center [486, 142] width 159 height 13
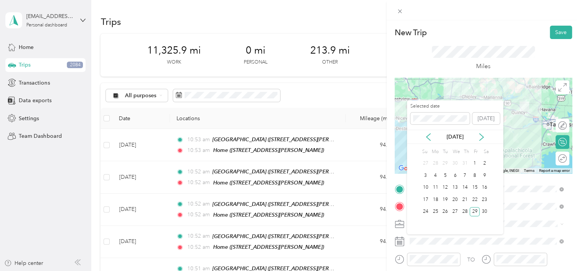
click at [418, 141] on div "Sep 2023" at bounding box center [455, 137] width 96 height 8
click at [481, 136] on icon at bounding box center [482, 137] width 8 height 8
click at [452, 199] on div "25" at bounding box center [455, 199] width 10 height 10
click at [446, 197] on div "24" at bounding box center [445, 199] width 10 height 10
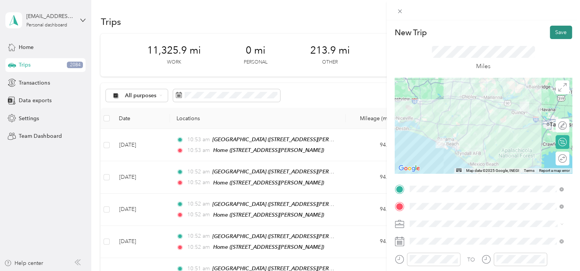
click at [550, 32] on button "Save" at bounding box center [561, 32] width 22 height 13
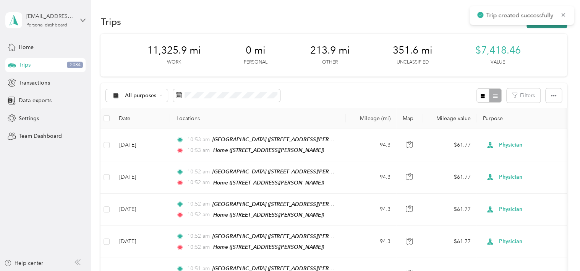
click at [531, 27] on button "New trip" at bounding box center [546, 21] width 40 height 13
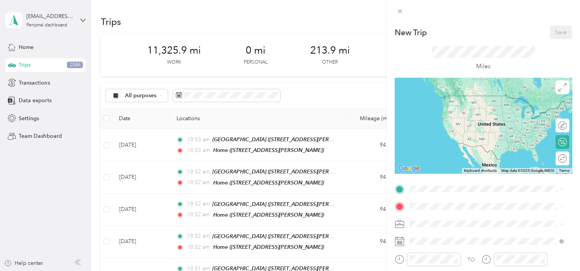
click at [438, 220] on div "Panama City Beach Clinic 140 N Richard Jackson Blvd, 32407, Panama City Beach, …" at bounding box center [469, 223] width 91 height 16
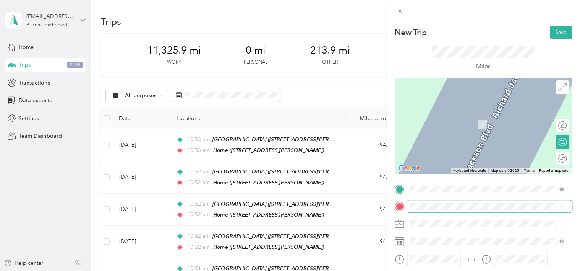
click at [436, 202] on span at bounding box center [489, 206] width 165 height 12
click at [436, 186] on span "165 Makayla Ln, 32352, Quincy, FL, United States" at bounding box center [469, 183] width 91 height 6
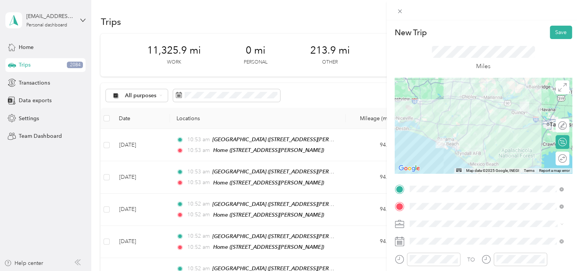
click at [431, 142] on span "Physician" at bounding box center [423, 143] width 22 height 6
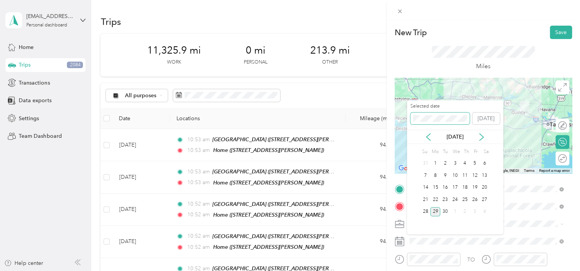
click at [448, 112] on span at bounding box center [439, 118] width 59 height 12
click at [482, 136] on icon at bounding box center [482, 137] width 8 height 8
click at [457, 200] on div "25" at bounding box center [455, 199] width 10 height 10
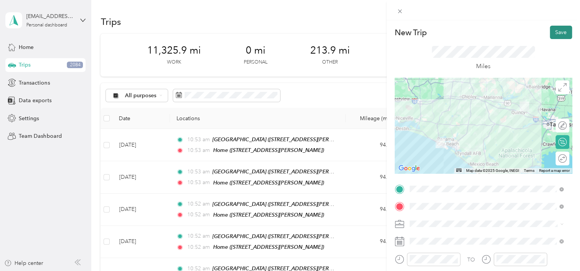
click at [555, 32] on button "Save" at bounding box center [561, 32] width 22 height 13
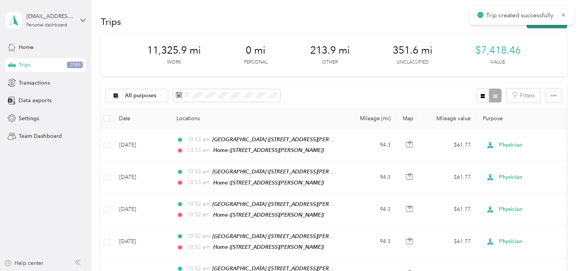
click at [540, 28] on button "New trip" at bounding box center [546, 21] width 40 height 13
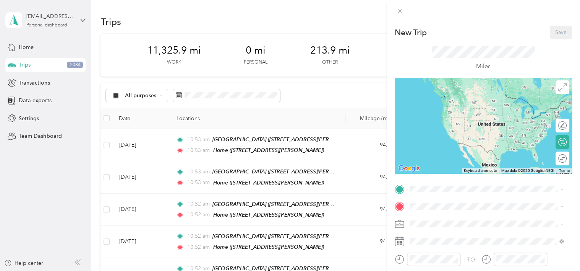
click at [431, 220] on strong "Panama City Beach Clinic" at bounding box center [452, 218] width 57 height 7
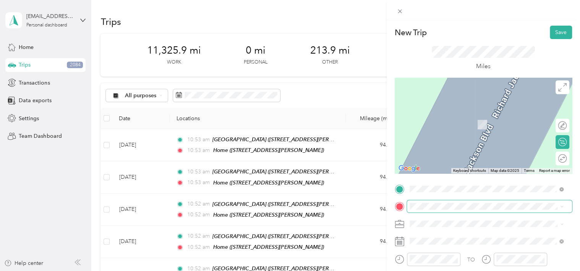
click at [430, 210] on span at bounding box center [489, 206] width 165 height 12
click at [432, 184] on div "Home 165 Makayla Ln, 32352, Quincy, FL, United States" at bounding box center [469, 179] width 91 height 16
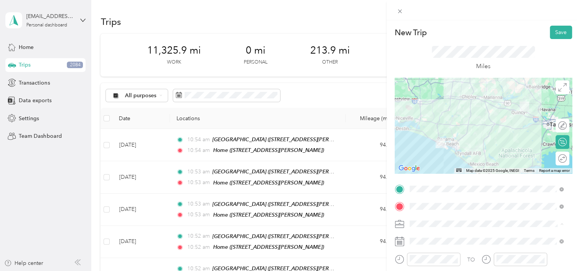
click at [431, 143] on div "Physician" at bounding box center [486, 143] width 149 height 8
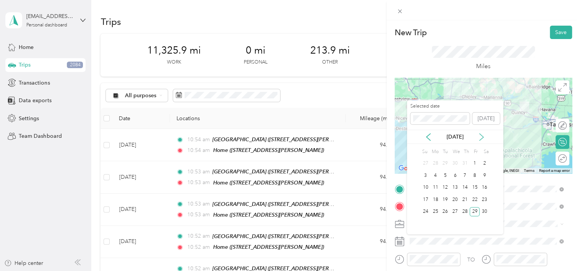
click at [479, 138] on icon at bounding box center [482, 137] width 8 height 8
click at [436, 209] on div "30" at bounding box center [435, 212] width 10 height 10
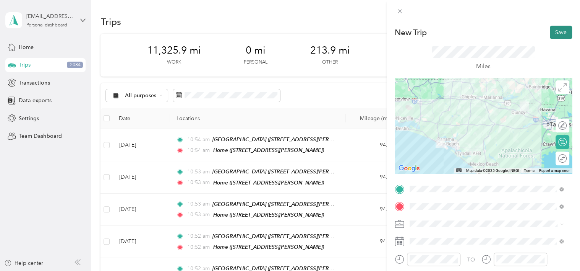
click at [553, 35] on button "Save" at bounding box center [561, 32] width 22 height 13
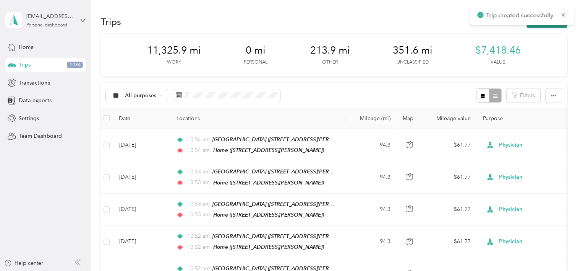
click at [532, 26] on button "New trip" at bounding box center [546, 21] width 40 height 13
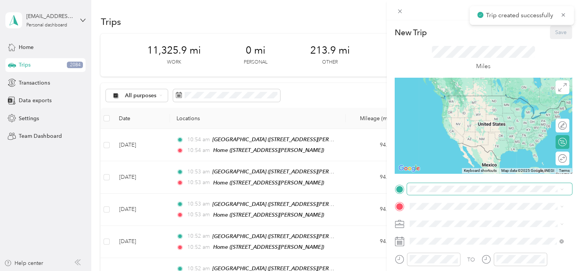
click at [439, 270] on div "New Trip Save This trip cannot be edited because it is either under review, app…" at bounding box center [288, 271] width 576 height 0
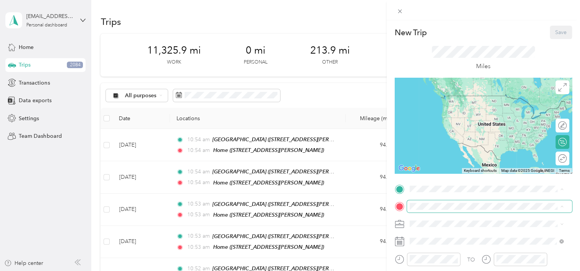
click at [438, 270] on div "New Trip Save This trip cannot be edited because it is either under review, app…" at bounding box center [288, 271] width 576 height 0
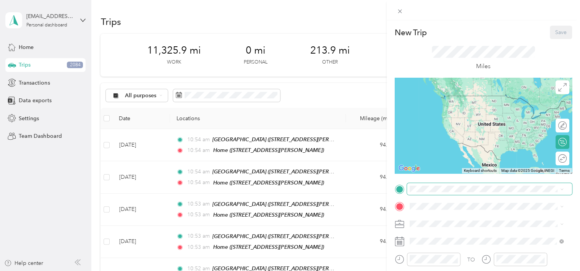
click at [429, 270] on div "New Trip Save This trip cannot be edited because it is either under review, app…" at bounding box center [288, 271] width 576 height 0
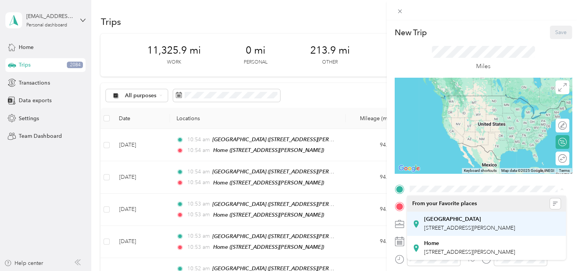
click at [456, 221] on strong "Panama City Beach Clinic" at bounding box center [452, 218] width 57 height 7
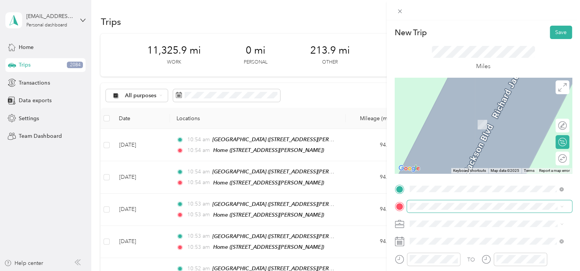
click at [431, 211] on span at bounding box center [489, 206] width 165 height 12
click at [484, 191] on li "Home 165 Makayla Ln, 32352, Quincy, FL, United States" at bounding box center [486, 179] width 159 height 24
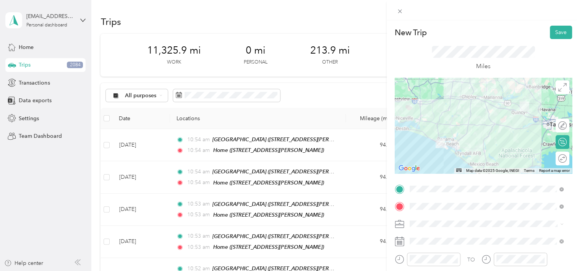
click at [444, 227] on span at bounding box center [489, 223] width 165 height 12
click at [432, 144] on li "Physician" at bounding box center [486, 142] width 159 height 13
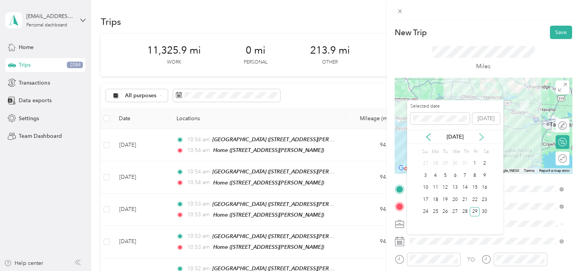
click at [478, 136] on icon at bounding box center [482, 137] width 8 height 8
click at [445, 210] on div "31" at bounding box center [445, 212] width 10 height 10
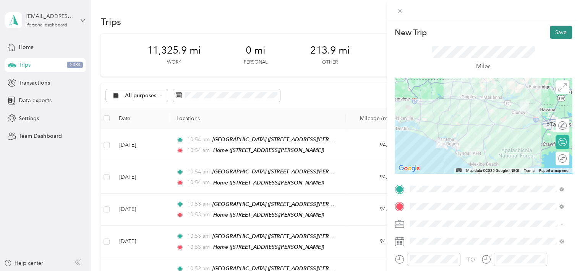
click at [557, 29] on button "Save" at bounding box center [561, 32] width 22 height 13
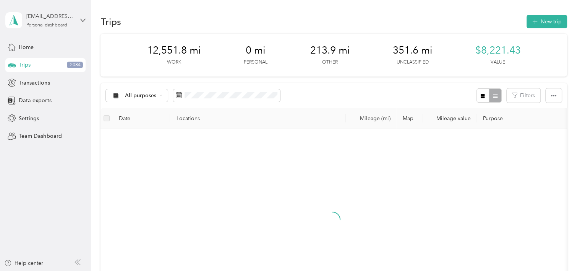
click at [308, 92] on div "All purposes Filters" at bounding box center [333, 95] width 466 height 25
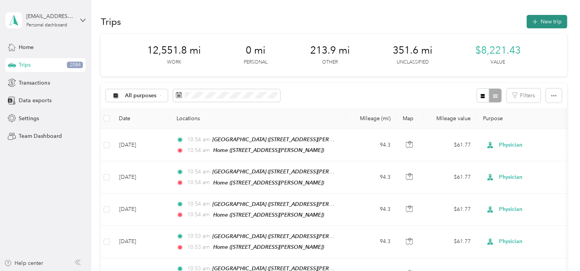
click at [552, 23] on button "New trip" at bounding box center [546, 21] width 40 height 13
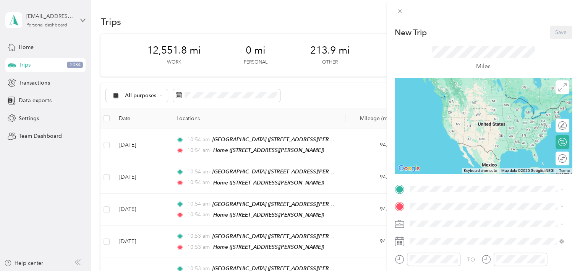
click at [430, 224] on span "140 N Richard Jackson Blvd, 32407, Panama City Beach, FL, United States" at bounding box center [469, 227] width 91 height 6
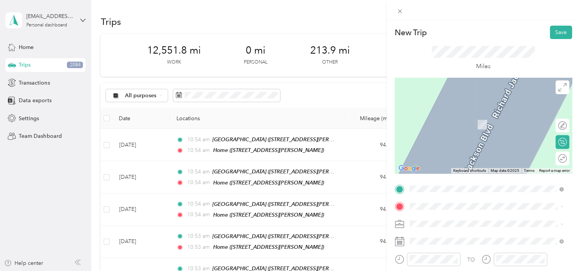
click at [425, 187] on div "Home 165 Makayla Ln, 32352, Quincy, FL, United States" at bounding box center [469, 179] width 91 height 16
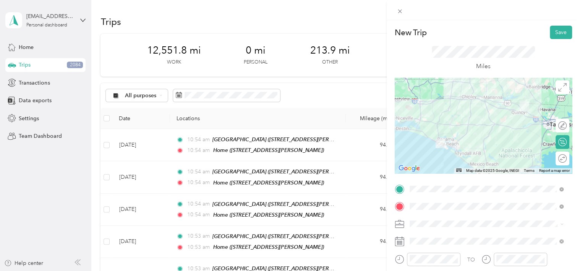
click at [422, 228] on span at bounding box center [489, 223] width 165 height 12
click at [433, 141] on span "Physician" at bounding box center [423, 143] width 22 height 6
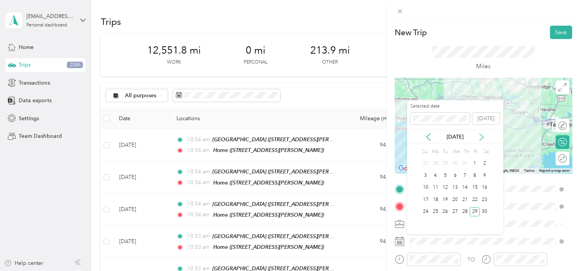
click at [478, 135] on icon at bounding box center [482, 137] width 8 height 8
click at [480, 136] on icon at bounding box center [482, 137] width 8 height 8
click at [455, 162] on div "1" at bounding box center [455, 164] width 10 height 10
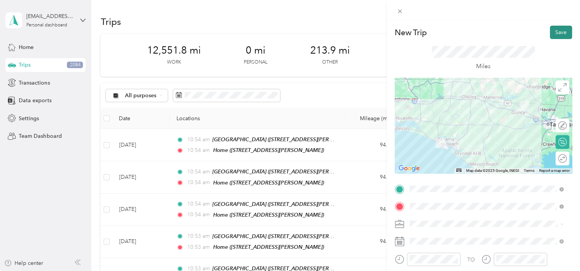
click at [562, 31] on button "Save" at bounding box center [561, 32] width 22 height 13
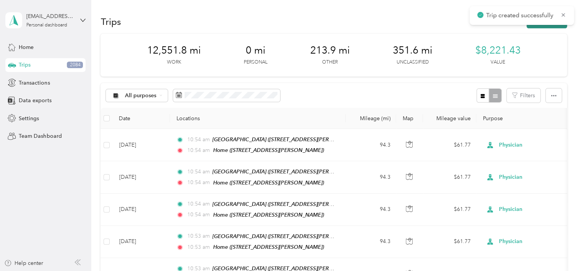
click at [529, 26] on button "New trip" at bounding box center [546, 21] width 40 height 13
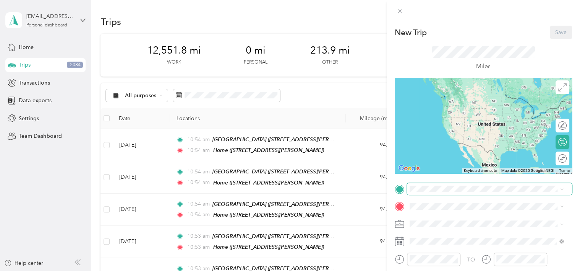
click at [429, 192] on span at bounding box center [489, 189] width 165 height 12
click at [425, 225] on span "140 N Richard Jackson Blvd, 32407, Panama City Beach, FL, United States" at bounding box center [469, 226] width 91 height 6
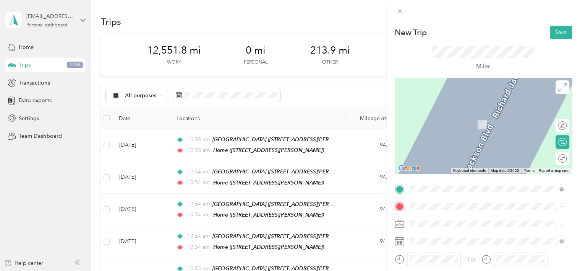
click at [425, 187] on div "Home 165 Makayla Ln, 32352, Quincy, FL, United States" at bounding box center [469, 179] width 91 height 16
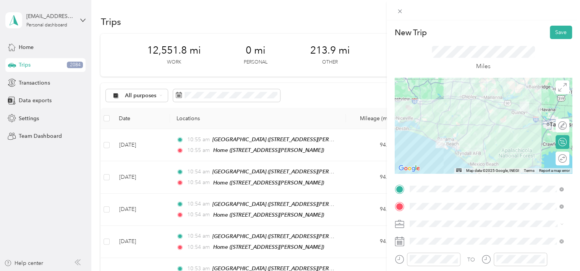
click at [428, 139] on span "Physician" at bounding box center [423, 142] width 22 height 6
click at [391, 182] on form "New Trip Save This trip cannot be edited because it is either under review, app…" at bounding box center [483, 188] width 193 height 324
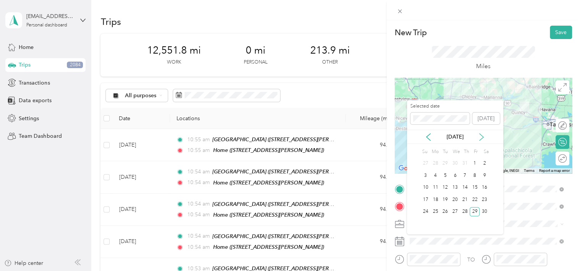
click at [481, 138] on icon at bounding box center [481, 136] width 4 height 7
click at [435, 177] on div "6" at bounding box center [435, 175] width 10 height 10
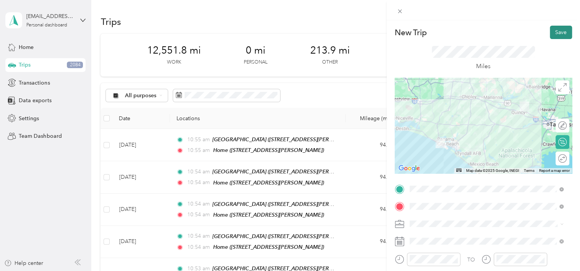
click at [557, 30] on button "Save" at bounding box center [561, 32] width 22 height 13
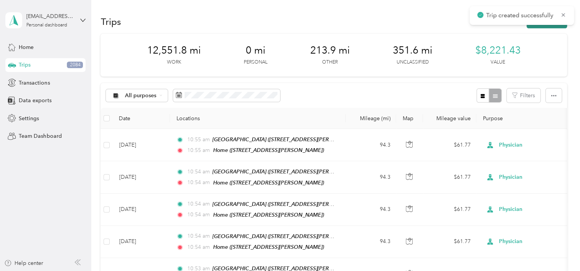
click at [535, 28] on button "New trip" at bounding box center [546, 21] width 40 height 13
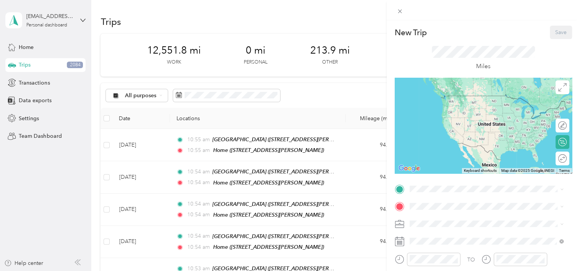
click at [447, 181] on div "New Trip Save This trip cannot be edited because it is either under review, app…" at bounding box center [483, 188] width 177 height 324
click at [442, 219] on strong "Panama City Beach Clinic" at bounding box center [452, 218] width 57 height 7
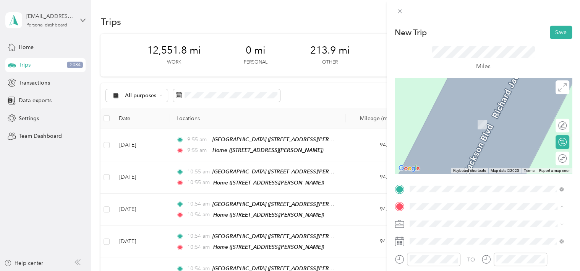
click at [436, 185] on div "Home 165 Makayla Ln, 32352, Quincy, FL, United States" at bounding box center [469, 179] width 91 height 16
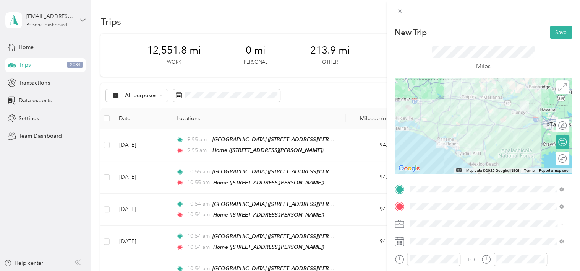
click at [428, 141] on span "Physician" at bounding box center [423, 143] width 22 height 6
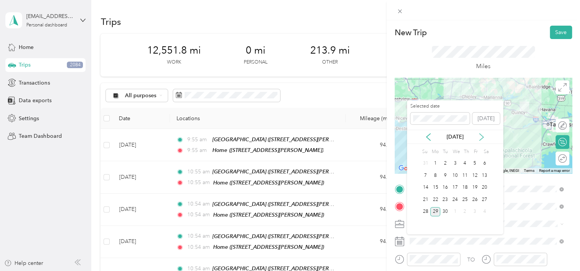
click at [481, 138] on icon at bounding box center [481, 136] width 4 height 7
click at [456, 220] on div "Selected date Today Sep 2023 Su Mo Tu We Th Fr Sa 27 28 29 30 31 1 2 3 4 5 6 7 …" at bounding box center [455, 167] width 96 height 134
click at [481, 138] on icon at bounding box center [482, 137] width 8 height 8
click at [443, 176] on div "7" at bounding box center [445, 175] width 10 height 10
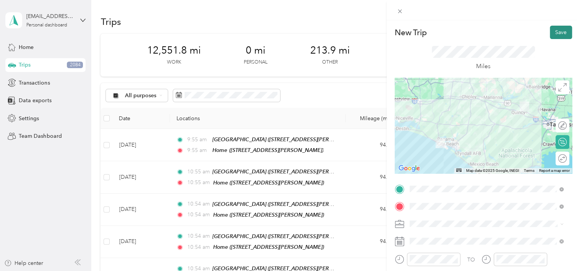
click at [552, 34] on button "Save" at bounding box center [561, 32] width 22 height 13
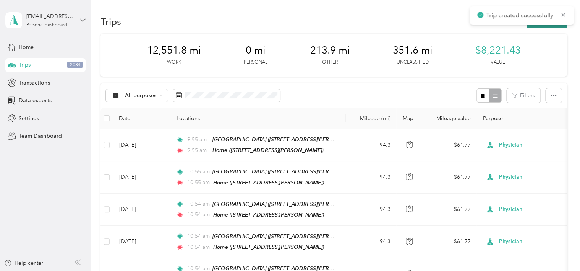
click at [547, 28] on button "New trip" at bounding box center [546, 21] width 40 height 13
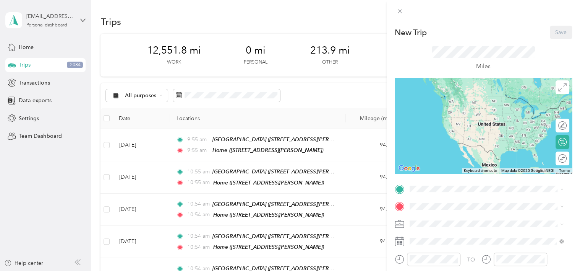
click at [432, 222] on div "Panama City Beach Clinic 140 N Richard Jackson Blvd, 32407, Panama City Beach, …" at bounding box center [469, 223] width 91 height 16
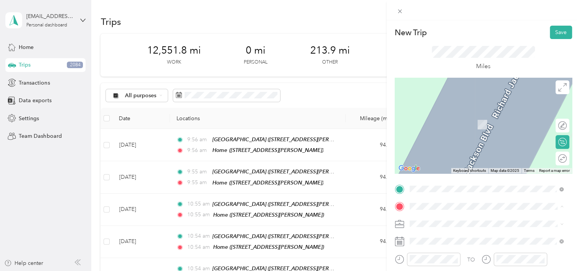
click at [429, 186] on span "165 Makayla Ln, 32352, Quincy, FL, United States" at bounding box center [469, 183] width 91 height 6
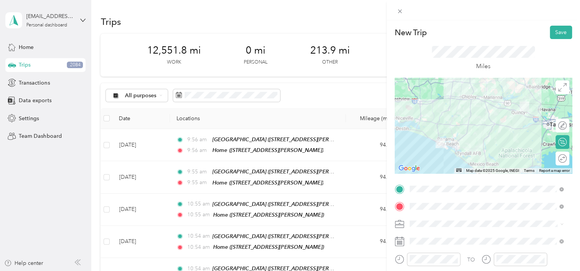
click at [432, 138] on li "Physician" at bounding box center [486, 142] width 159 height 13
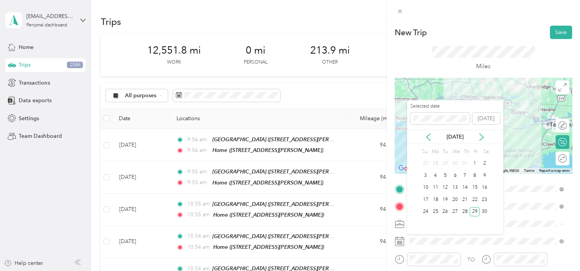
click at [413, 136] on div "Sep 2023" at bounding box center [455, 137] width 96 height 8
click at [481, 134] on icon at bounding box center [481, 136] width 4 height 7
click at [455, 178] on div "8" at bounding box center [455, 175] width 10 height 10
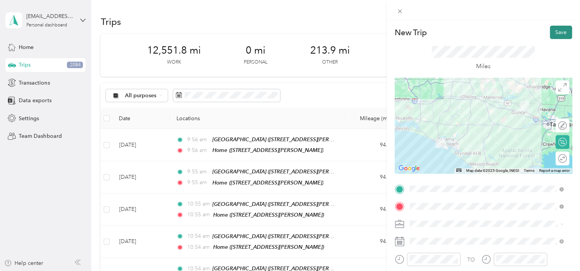
click at [562, 32] on button "Save" at bounding box center [561, 32] width 22 height 13
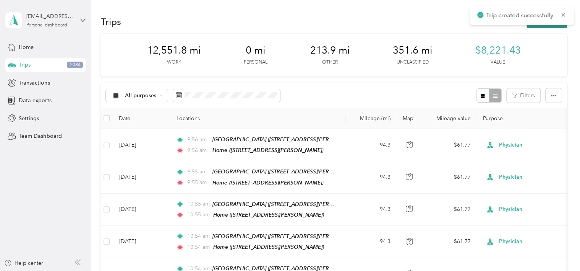
click at [532, 28] on button "New trip" at bounding box center [546, 21] width 40 height 13
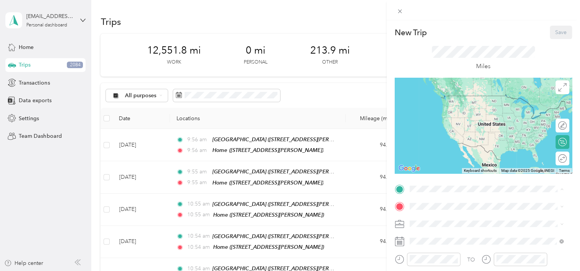
click at [426, 221] on div "Panama City Beach Clinic 140 N Richard Jackson Blvd, 32407, Panama City Beach, …" at bounding box center [469, 223] width 91 height 16
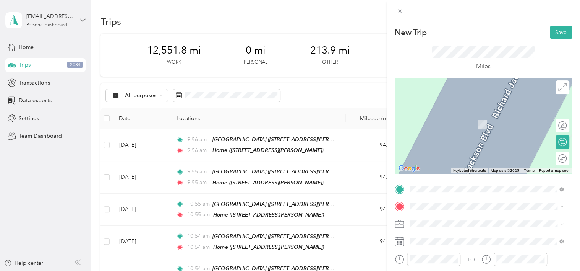
click at [428, 186] on div "Home 165 Makayla Ln, 32352, Quincy, FL, United States" at bounding box center [469, 178] width 91 height 16
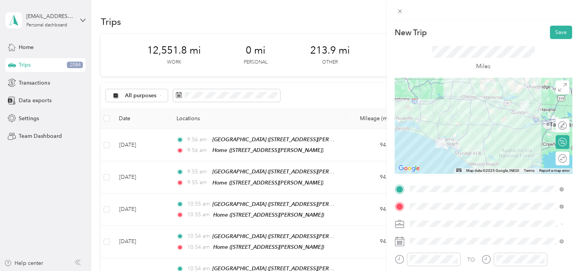
click at [422, 227] on span at bounding box center [489, 223] width 165 height 12
click at [434, 138] on li "Physician" at bounding box center [486, 142] width 159 height 13
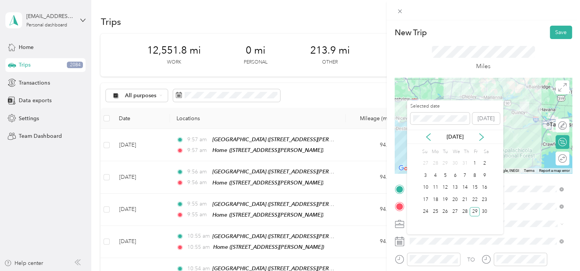
click at [410, 133] on div "Sep 2023" at bounding box center [455, 137] width 96 height 8
click at [479, 136] on icon at bounding box center [482, 137] width 8 height 8
click at [436, 187] on div "13" at bounding box center [435, 188] width 10 height 10
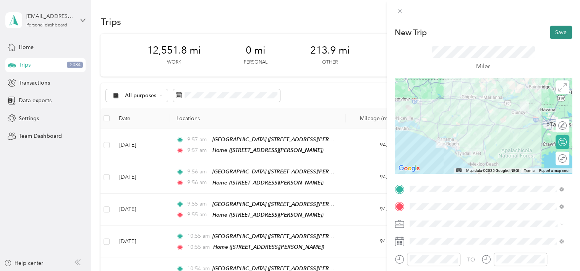
click at [550, 32] on button "Save" at bounding box center [561, 32] width 22 height 13
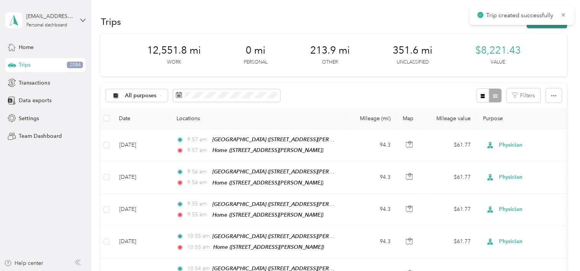
click at [530, 26] on button "New trip" at bounding box center [546, 21] width 40 height 13
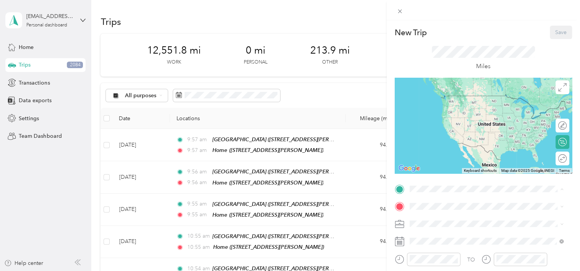
click at [417, 224] on icon at bounding box center [415, 223] width 5 height 7
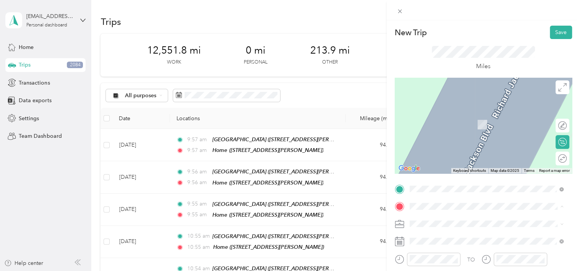
click at [433, 183] on div "Home 165 Makayla Ln, 32352, Quincy, FL, United States" at bounding box center [469, 179] width 91 height 16
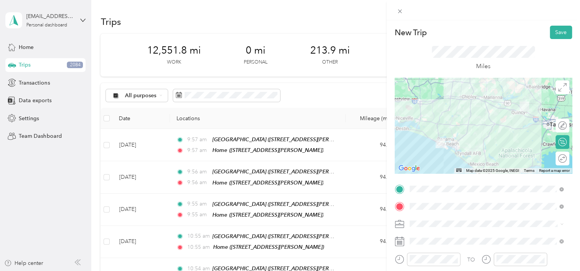
click at [441, 143] on div "Physician" at bounding box center [486, 140] width 149 height 8
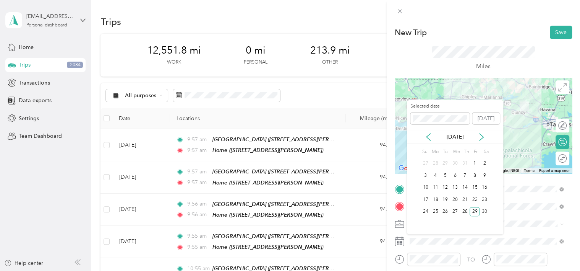
click at [411, 139] on div "Sep 2023" at bounding box center [455, 137] width 96 height 8
click at [480, 134] on icon at bounding box center [482, 137] width 8 height 8
click at [426, 134] on icon at bounding box center [428, 137] width 8 height 8
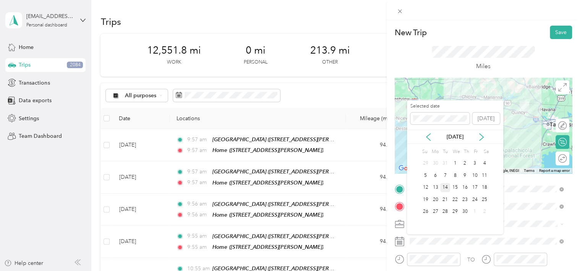
click at [445, 187] on div "14" at bounding box center [445, 188] width 10 height 10
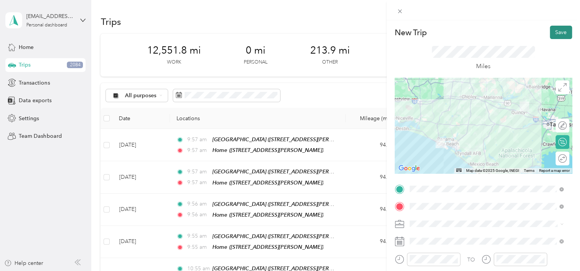
click at [555, 29] on button "Save" at bounding box center [561, 32] width 22 height 13
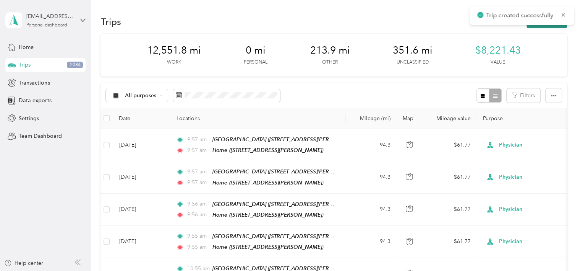
click at [528, 27] on button "New trip" at bounding box center [546, 21] width 40 height 13
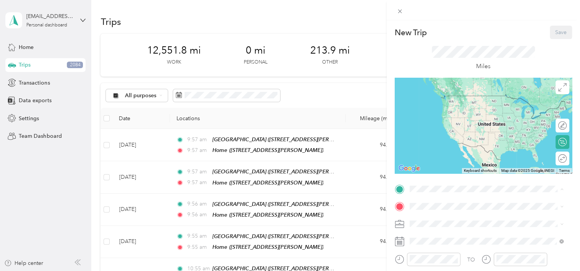
click at [432, 217] on strong "Panama City Beach Clinic" at bounding box center [452, 218] width 57 height 7
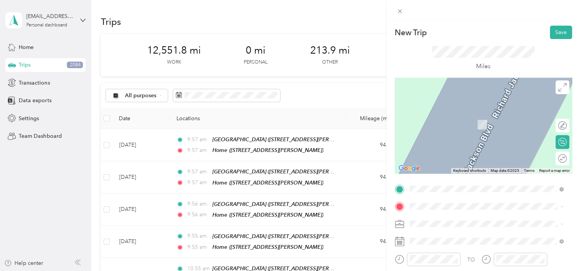
click at [434, 186] on div "Home 165 Makayla Ln, 32352, Quincy, FL, United States" at bounding box center [469, 179] width 91 height 16
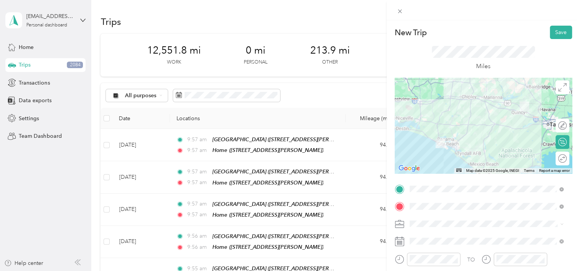
click at [433, 143] on li "Physician" at bounding box center [486, 139] width 159 height 13
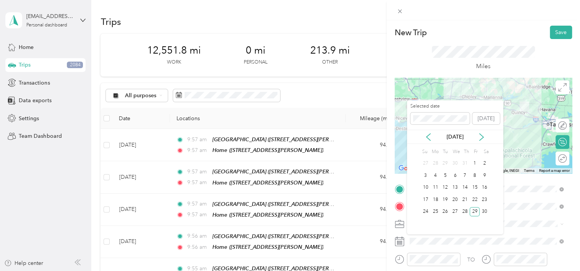
click at [417, 133] on div "Sep 2023" at bounding box center [455, 137] width 96 height 8
click at [480, 136] on icon at bounding box center [482, 137] width 8 height 8
click at [480, 138] on icon at bounding box center [482, 137] width 8 height 8
click at [454, 186] on div "15" at bounding box center [455, 188] width 10 height 10
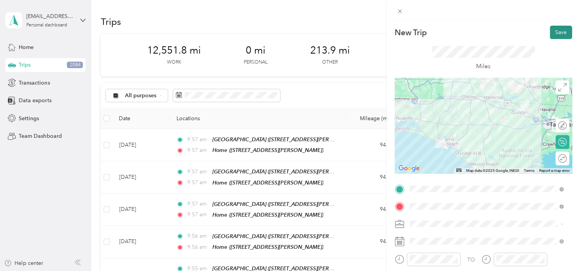
click at [563, 29] on button "Save" at bounding box center [561, 32] width 22 height 13
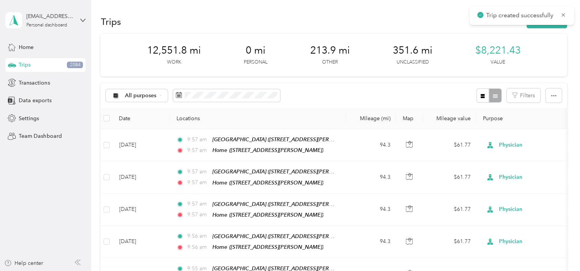
click at [530, 24] on div "Trip created successfully" at bounding box center [522, 15] width 104 height 19
click at [531, 26] on button "New trip" at bounding box center [546, 21] width 40 height 13
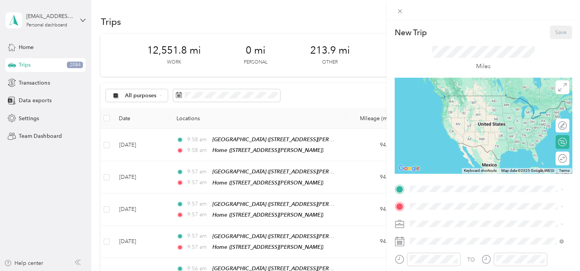
click at [440, 224] on span "140 N Richard Jackson Blvd, 32407, Panama City Beach, FL, United States" at bounding box center [469, 224] width 91 height 6
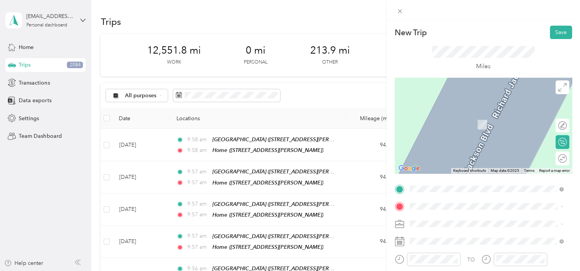
click at [445, 186] on span "165 Makayla Ln, 32352, Quincy, FL, United States" at bounding box center [469, 183] width 91 height 6
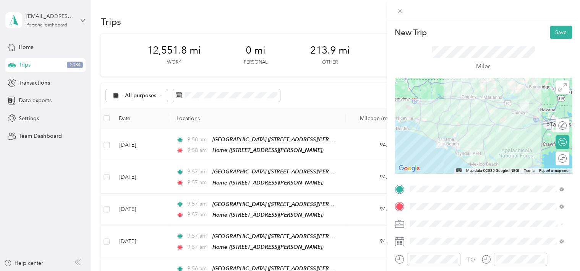
click at [434, 143] on span "Physician" at bounding box center [423, 141] width 22 height 6
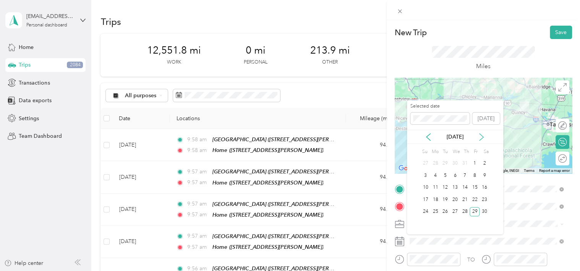
click at [481, 135] on icon at bounding box center [482, 137] width 8 height 8
click at [437, 198] on div "20" at bounding box center [435, 199] width 10 height 10
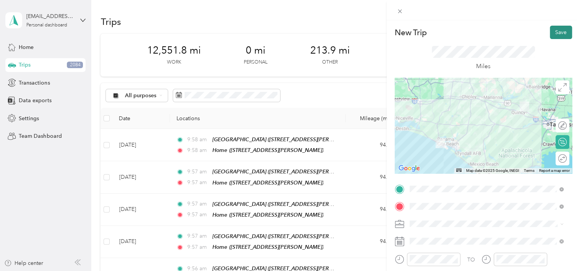
click at [550, 37] on button "Save" at bounding box center [561, 32] width 22 height 13
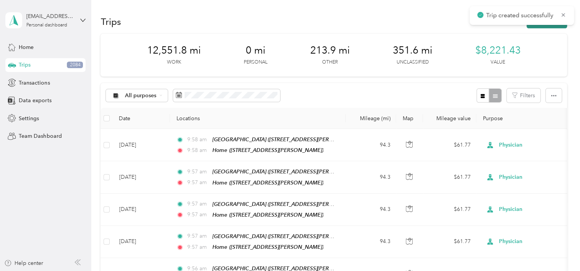
click at [546, 28] on button "New trip" at bounding box center [546, 21] width 40 height 13
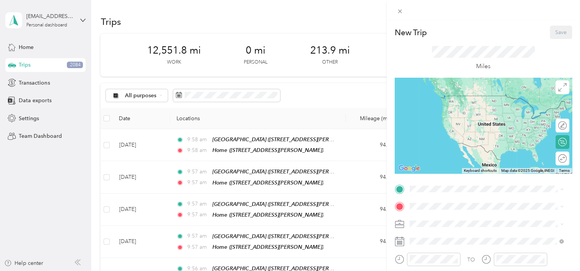
click at [426, 231] on span "140 N Richard Jackson Blvd, 32407, Panama City Beach, FL, United States" at bounding box center [469, 227] width 91 height 6
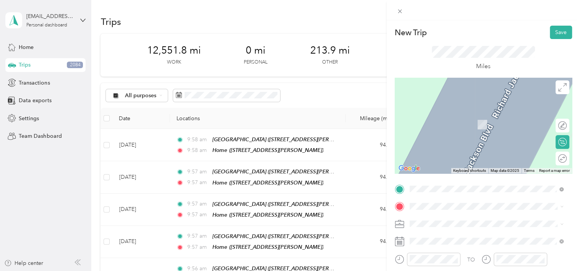
click at [426, 186] on span "165 Makayla Ln, 32352, Quincy, FL, United States" at bounding box center [469, 183] width 91 height 6
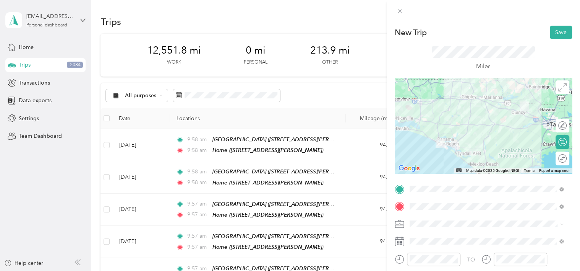
click at [425, 141] on span "Physician" at bounding box center [423, 142] width 22 height 6
click at [414, 244] on span at bounding box center [489, 241] width 165 height 12
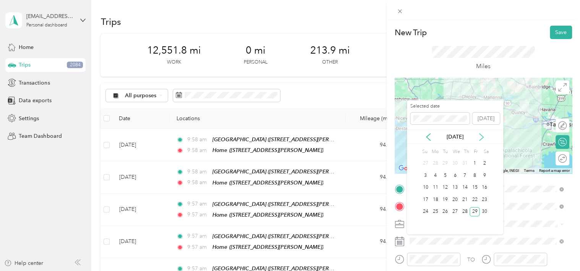
click at [481, 136] on icon at bounding box center [482, 137] width 8 height 8
click at [445, 200] on div "21" at bounding box center [445, 199] width 10 height 10
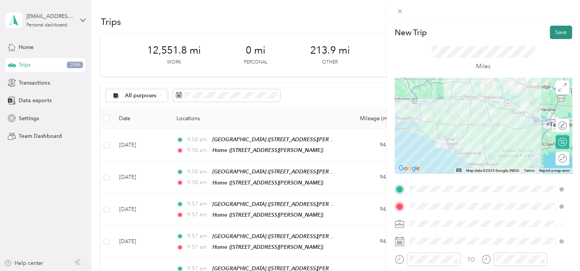
click at [559, 34] on button "Save" at bounding box center [561, 32] width 22 height 13
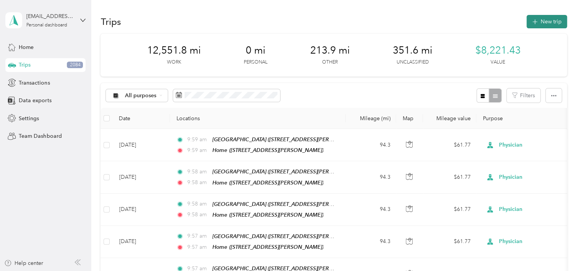
click at [540, 19] on button "New trip" at bounding box center [546, 21] width 40 height 13
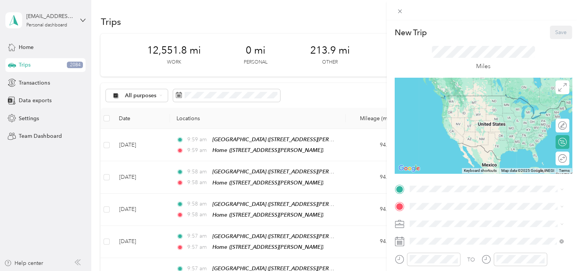
click at [436, 225] on span "140 N Richard Jackson Blvd, 32407, Panama City Beach, FL, United States" at bounding box center [469, 227] width 91 height 6
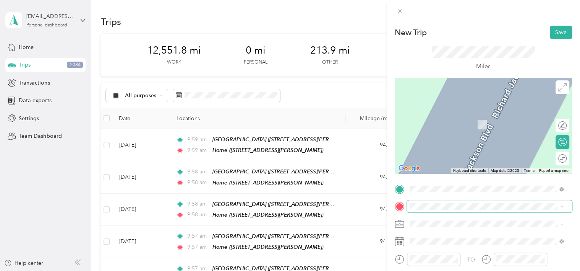
click at [431, 209] on span at bounding box center [489, 206] width 165 height 12
click at [434, 186] on div "Home 165 Makayla Ln, 32352, Quincy, FL, United States" at bounding box center [469, 179] width 91 height 16
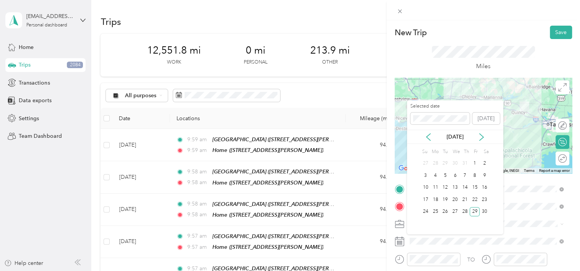
click at [413, 132] on div "Sep 2023" at bounding box center [455, 137] width 96 height 14
click at [483, 134] on icon at bounding box center [482, 137] width 8 height 8
click at [481, 133] on icon at bounding box center [482, 137] width 8 height 8
click at [457, 197] on div "22" at bounding box center [455, 199] width 10 height 10
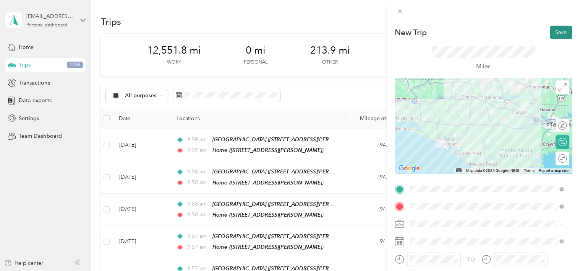
click at [559, 32] on button "Save" at bounding box center [561, 32] width 22 height 13
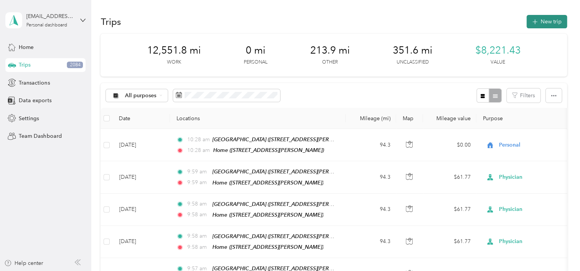
click at [539, 23] on button "New trip" at bounding box center [546, 21] width 40 height 13
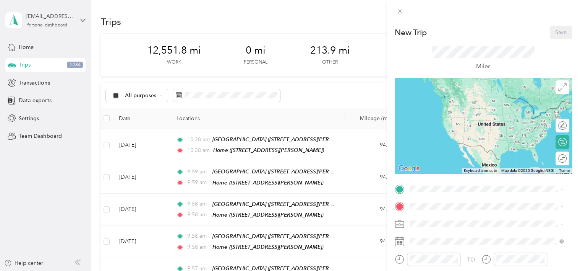
click at [440, 227] on div "Panama City Beach Clinic 140 N Richard Jackson Blvd, 32407, Panama City Beach, …" at bounding box center [469, 223] width 91 height 16
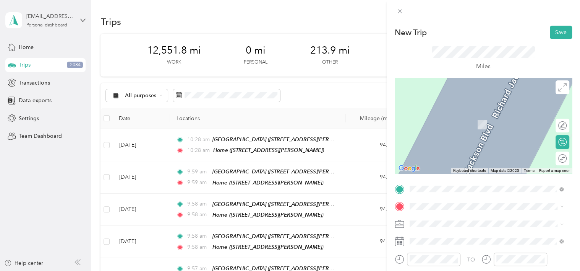
click at [441, 185] on div "Home 165 Makayla Ln, 32352, Quincy, FL, United States" at bounding box center [469, 179] width 91 height 16
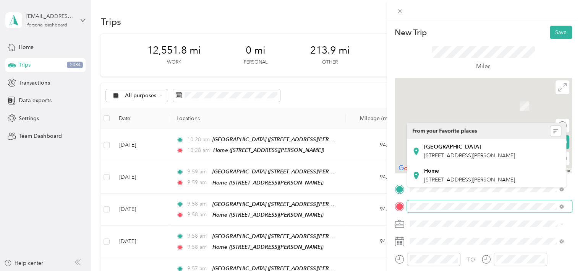
drag, startPoint x: 441, startPoint y: 185, endPoint x: 437, endPoint y: 200, distance: 15.3
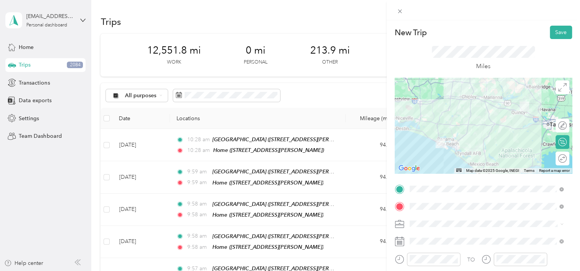
click at [430, 142] on span "Physician" at bounding box center [423, 142] width 22 height 6
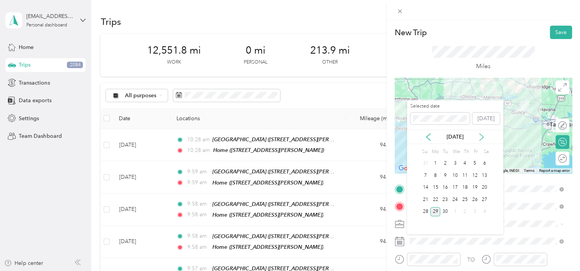
click at [479, 134] on icon at bounding box center [482, 137] width 8 height 8
click at [416, 134] on div "Sep 2023" at bounding box center [455, 137] width 96 height 8
click at [483, 140] on icon at bounding box center [482, 137] width 8 height 8
click at [483, 138] on icon at bounding box center [482, 137] width 8 height 8
click at [434, 211] on div "27" at bounding box center [435, 212] width 10 height 10
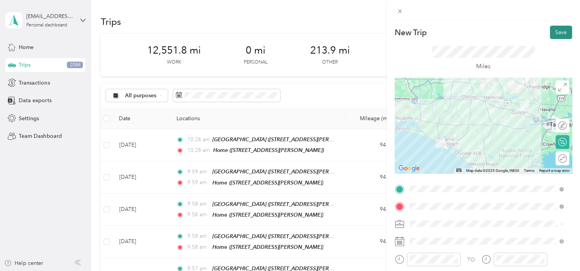
click at [562, 31] on button "Save" at bounding box center [561, 32] width 22 height 13
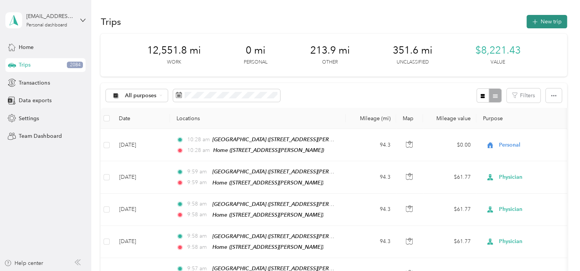
click at [542, 26] on button "New trip" at bounding box center [546, 21] width 40 height 13
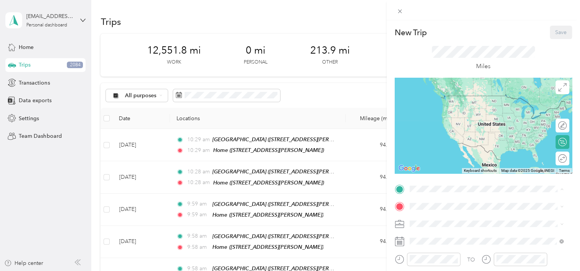
click at [429, 219] on strong "Panama City Beach Clinic" at bounding box center [452, 218] width 57 height 7
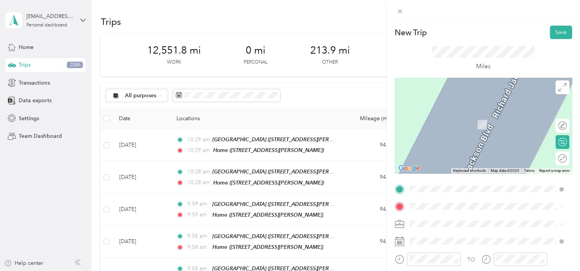
click at [440, 184] on div "Home 165 Makayla Ln, 32352, Quincy, FL, United States" at bounding box center [469, 179] width 91 height 16
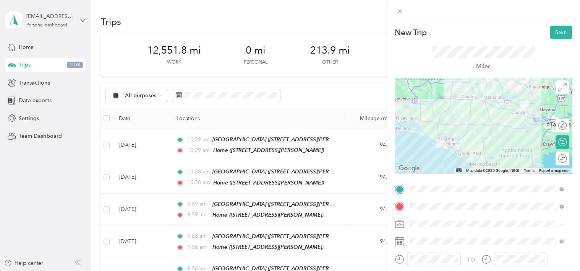
click at [434, 141] on div "Physician" at bounding box center [486, 142] width 149 height 8
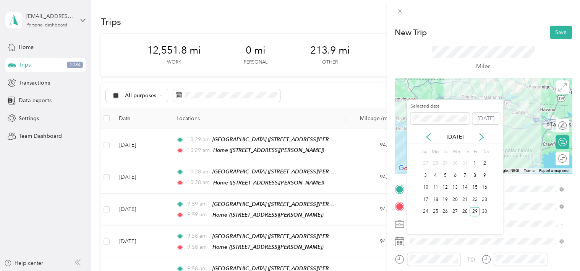
click at [448, 106] on label "Selected date" at bounding box center [439, 106] width 59 height 7
click at [479, 136] on icon at bounding box center [482, 137] width 8 height 8
click at [481, 138] on icon at bounding box center [482, 137] width 8 height 8
click at [445, 210] on div "28" at bounding box center [445, 212] width 10 height 10
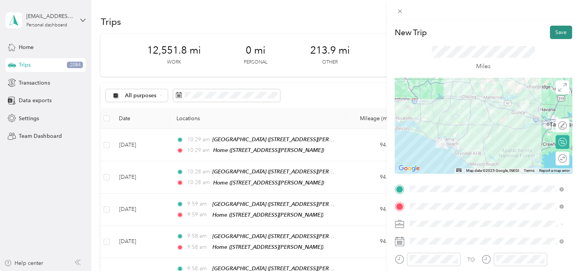
click at [555, 31] on button "Save" at bounding box center [561, 32] width 22 height 13
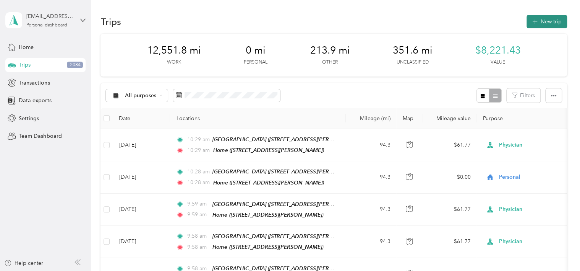
click at [543, 20] on button "New trip" at bounding box center [546, 21] width 40 height 13
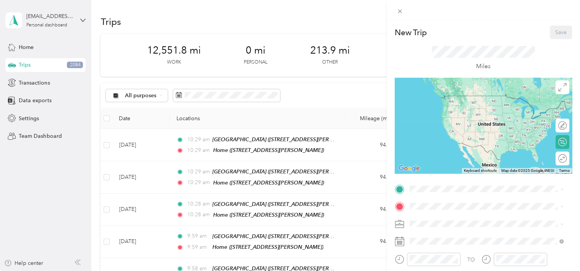
drag, startPoint x: 436, startPoint y: 223, endPoint x: 435, endPoint y: 219, distance: 3.9
click at [436, 223] on div "Panama City Beach Clinic 140 N Richard Jackson Blvd, 32407, Panama City Beach, …" at bounding box center [469, 223] width 91 height 16
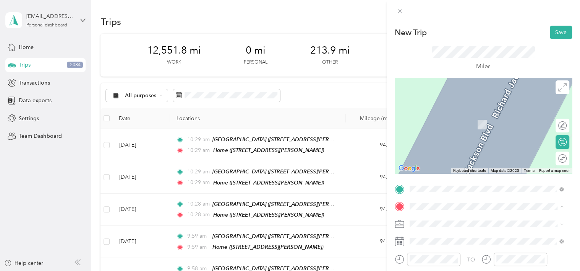
click at [434, 186] on span "165 Makayla Ln, 32352, Quincy, FL, United States" at bounding box center [469, 183] width 91 height 6
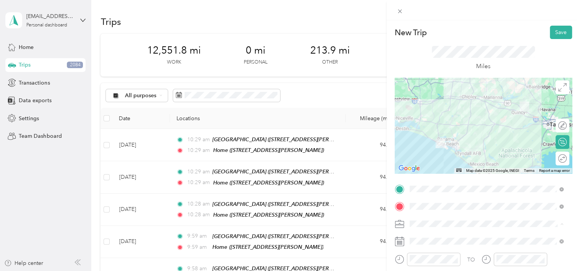
click at [426, 140] on span "Physician" at bounding box center [423, 143] width 22 height 6
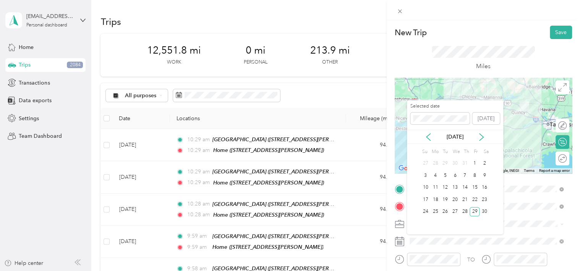
click at [459, 108] on label "Selected date" at bounding box center [439, 106] width 59 height 7
click at [480, 136] on icon at bounding box center [482, 137] width 8 height 8
click at [457, 212] on div "29" at bounding box center [455, 212] width 10 height 10
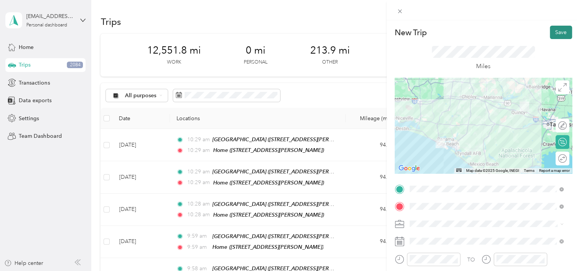
click at [556, 29] on button "Save" at bounding box center [561, 32] width 22 height 13
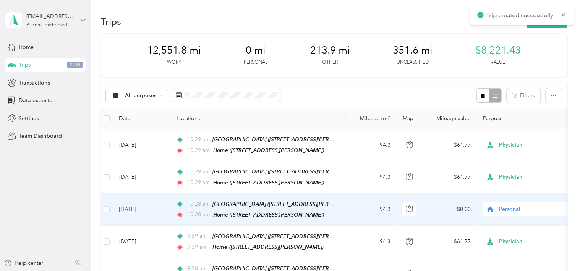
click at [506, 205] on span "Personal" at bounding box center [534, 209] width 70 height 8
click at [514, 111] on span "Personal" at bounding box center [533, 112] width 62 height 8
click at [509, 205] on span "Personal" at bounding box center [534, 209] width 70 height 8
click at [517, 128] on ol "Work Personal Physician Other Charity Medical Moving Commute" at bounding box center [530, 145] width 95 height 107
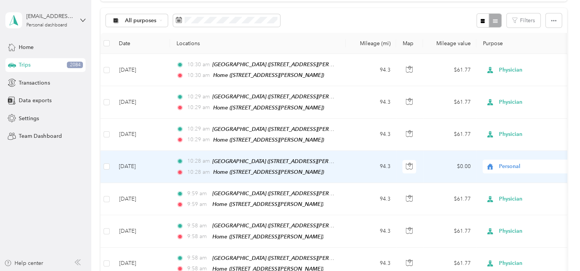
scroll to position [76, 0]
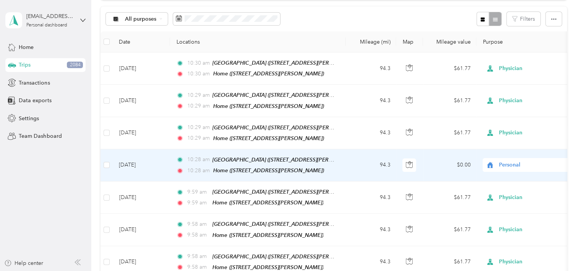
click at [510, 164] on span "Personal" at bounding box center [534, 164] width 70 height 8
click at [522, 81] on li "Physician" at bounding box center [530, 78] width 95 height 13
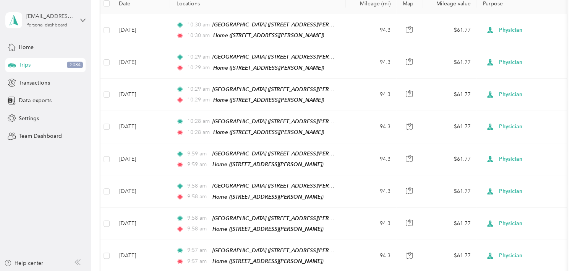
scroll to position [0, 0]
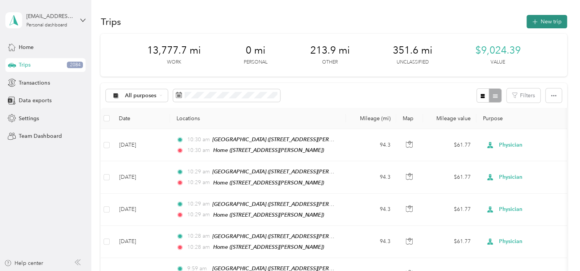
click at [539, 22] on button "New trip" at bounding box center [546, 21] width 40 height 13
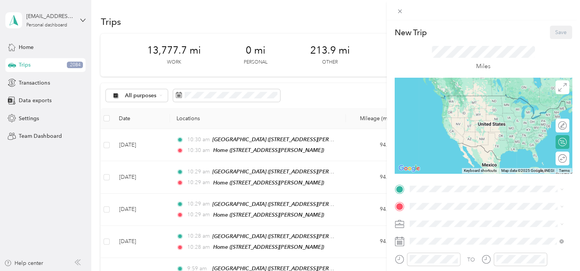
click at [432, 228] on div "Panama City Beach Clinic 140 N Richard Jackson Blvd, 32407, Panama City Beach, …" at bounding box center [469, 222] width 91 height 16
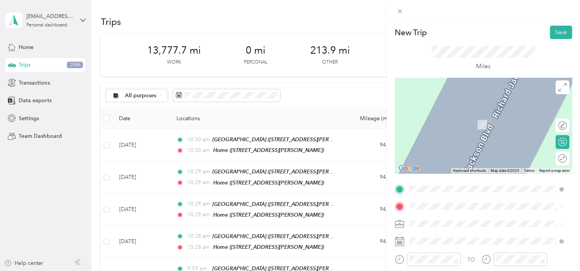
click at [431, 183] on span "165 Makayla Ln, 32352, Quincy, FL, United States" at bounding box center [469, 180] width 91 height 6
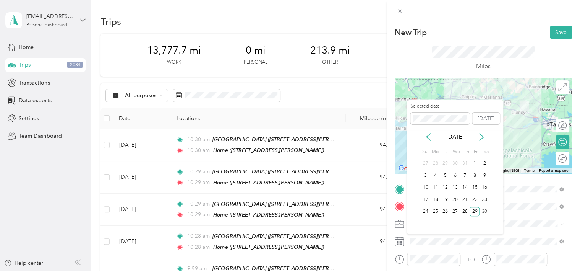
click at [415, 134] on div "Sep 2023" at bounding box center [455, 137] width 96 height 8
click at [481, 134] on icon at bounding box center [482, 137] width 8 height 8
click at [481, 134] on icon at bounding box center [481, 136] width 4 height 7
click at [438, 176] on div "4" at bounding box center [435, 175] width 10 height 10
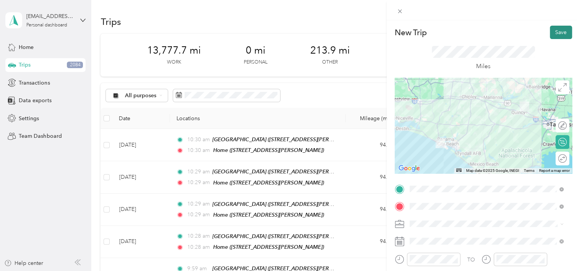
click at [557, 33] on button "Save" at bounding box center [561, 32] width 22 height 13
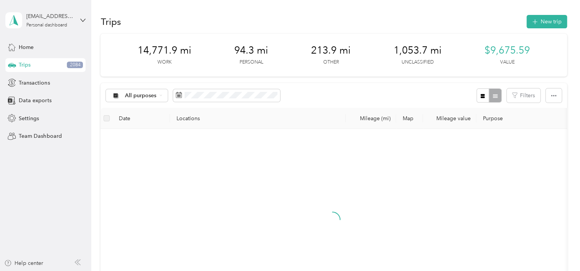
click at [312, 92] on div "All purposes Filters" at bounding box center [333, 95] width 466 height 25
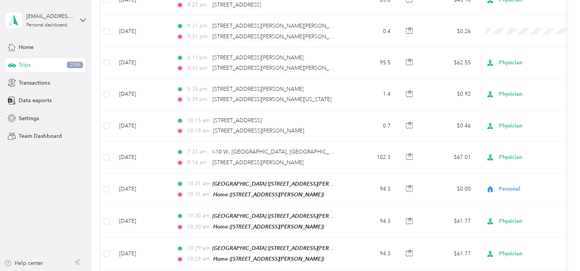
scroll to position [2140, 0]
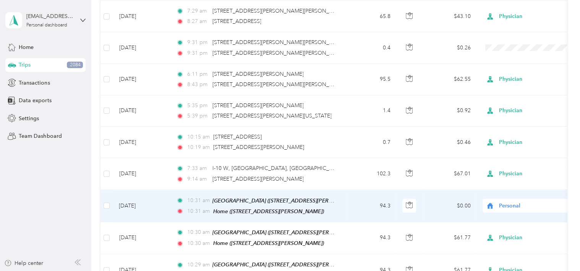
click at [512, 202] on span "Personal" at bounding box center [534, 205] width 70 height 8
click at [510, 118] on li "Physician" at bounding box center [530, 117] width 95 height 13
click at [501, 202] on span "Personal" at bounding box center [534, 205] width 70 height 8
click at [516, 119] on li "Physician" at bounding box center [530, 114] width 95 height 13
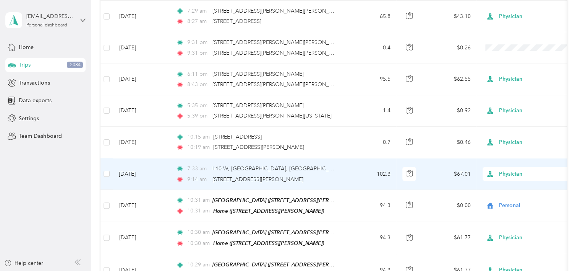
click at [507, 169] on span "Physician" at bounding box center [534, 173] width 70 height 8
click at [508, 60] on li "Work" at bounding box center [530, 59] width 95 height 13
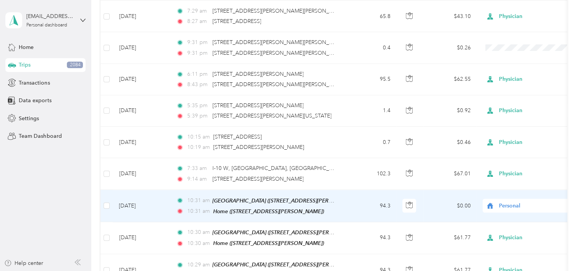
click at [509, 201] on span "Personal" at bounding box center [534, 205] width 70 height 8
click at [511, 119] on li "Physician" at bounding box center [530, 115] width 95 height 13
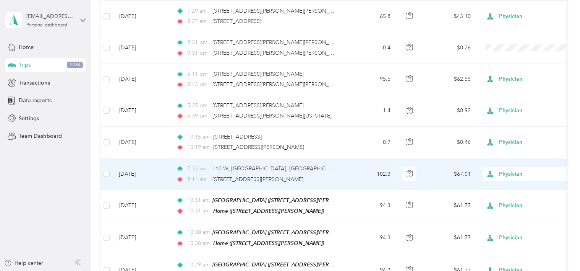
click at [505, 169] on span "Physician" at bounding box center [534, 173] width 70 height 8
click at [513, 62] on li "Work" at bounding box center [530, 59] width 95 height 13
click at [506, 169] on span "Physician" at bounding box center [534, 173] width 70 height 8
click at [507, 61] on li "Work" at bounding box center [530, 59] width 95 height 13
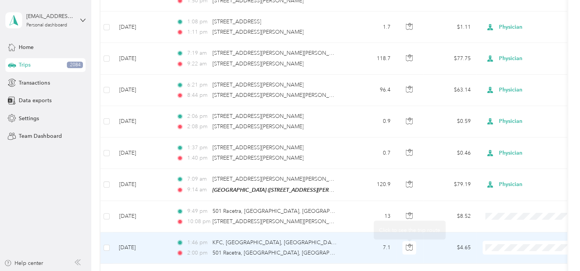
scroll to position [1261, 0]
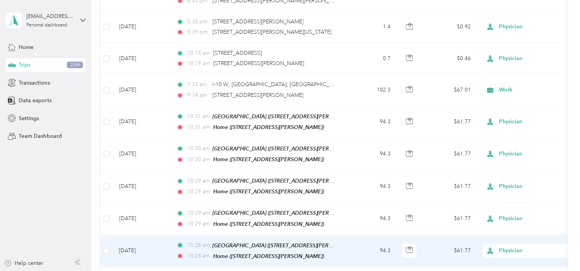
scroll to position [2178, 0]
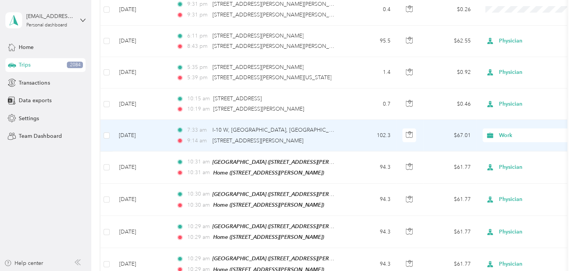
click at [504, 132] on span "Work" at bounding box center [534, 135] width 70 height 8
click at [510, 168] on span "Physician" at bounding box center [537, 170] width 71 height 8
click at [510, 131] on span "Physician" at bounding box center [534, 135] width 70 height 8
click at [512, 142] on span "Work" at bounding box center [537, 143] width 71 height 8
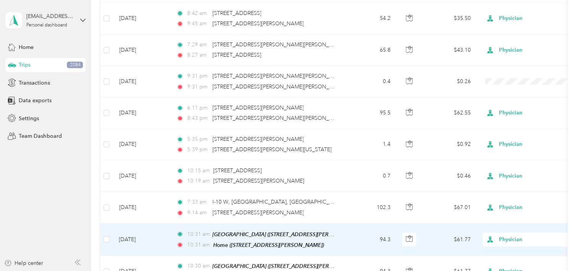
scroll to position [2101, 0]
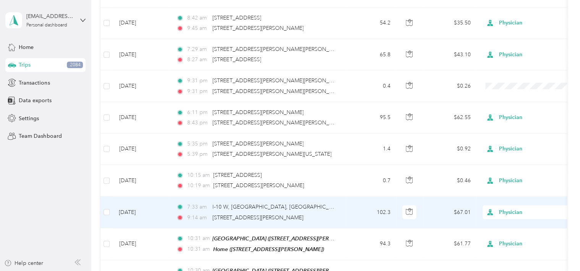
click at [506, 207] on span "Physician" at bounding box center [534, 211] width 70 height 8
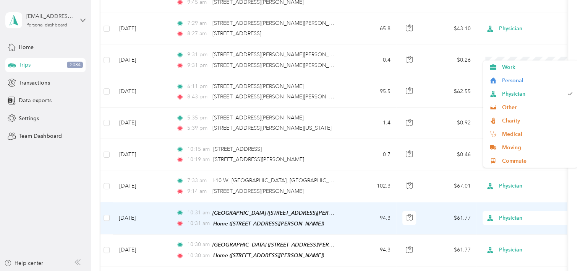
scroll to position [2140, 0]
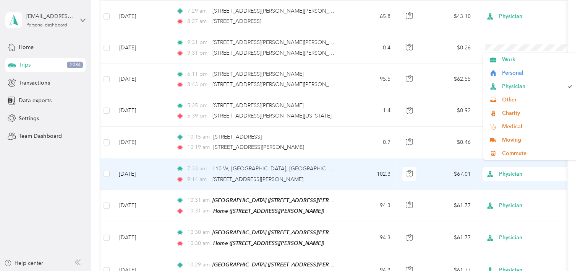
click at [506, 169] on span "Physician" at bounding box center [534, 173] width 70 height 8
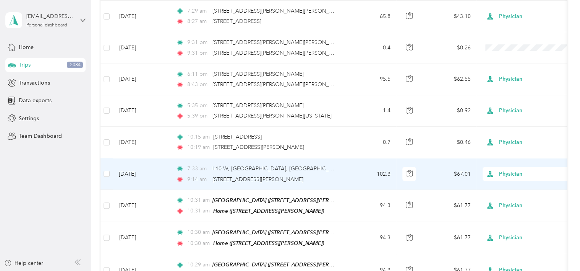
click at [516, 61] on li "Work" at bounding box center [530, 58] width 95 height 13
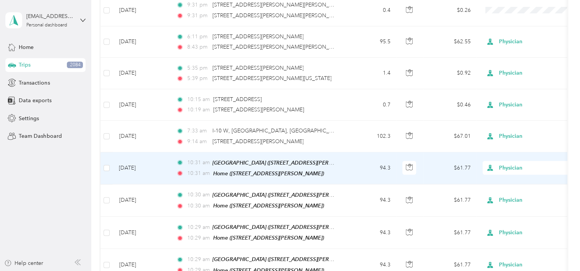
scroll to position [2178, 0]
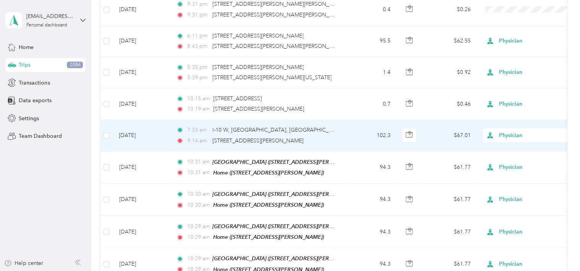
click at [525, 131] on span "Physician" at bounding box center [534, 135] width 70 height 8
click at [522, 142] on span "Work" at bounding box center [537, 140] width 71 height 8
click at [512, 131] on span "Physician" at bounding box center [534, 135] width 70 height 8
click at [504, 143] on span "Work" at bounding box center [537, 141] width 71 height 8
click at [487, 132] on icon at bounding box center [490, 135] width 10 height 6
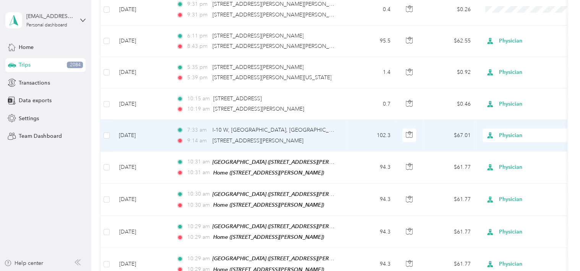
click at [496, 142] on icon at bounding box center [493, 143] width 10 height 6
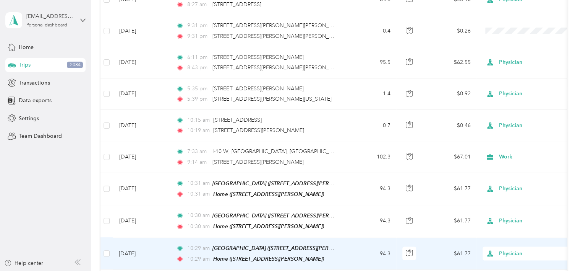
scroll to position [2140, 0]
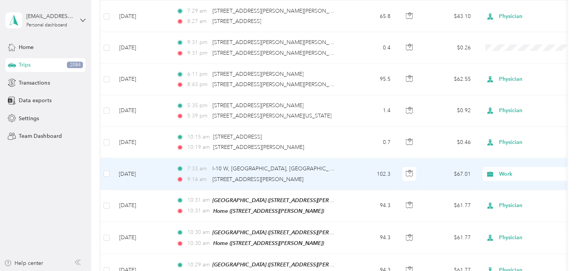
click at [502, 169] on span "Work" at bounding box center [534, 173] width 70 height 8
click at [507, 99] on span "Other" at bounding box center [537, 95] width 71 height 8
click at [505, 169] on span "Work" at bounding box center [534, 173] width 70 height 8
click at [507, 99] on span "Other" at bounding box center [537, 97] width 71 height 8
click at [510, 169] on span "Work" at bounding box center [534, 173] width 70 height 8
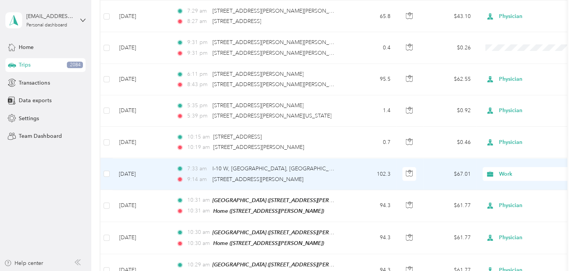
click at [504, 99] on li "Other" at bounding box center [530, 95] width 95 height 13
click at [506, 169] on span "Work" at bounding box center [534, 173] width 70 height 8
click at [508, 102] on ol "Work Personal Physician Other Charity Medical Moving Commute" at bounding box center [530, 104] width 95 height 107
